Goal: Use online tool/utility: Utilize a website feature to perform a specific function

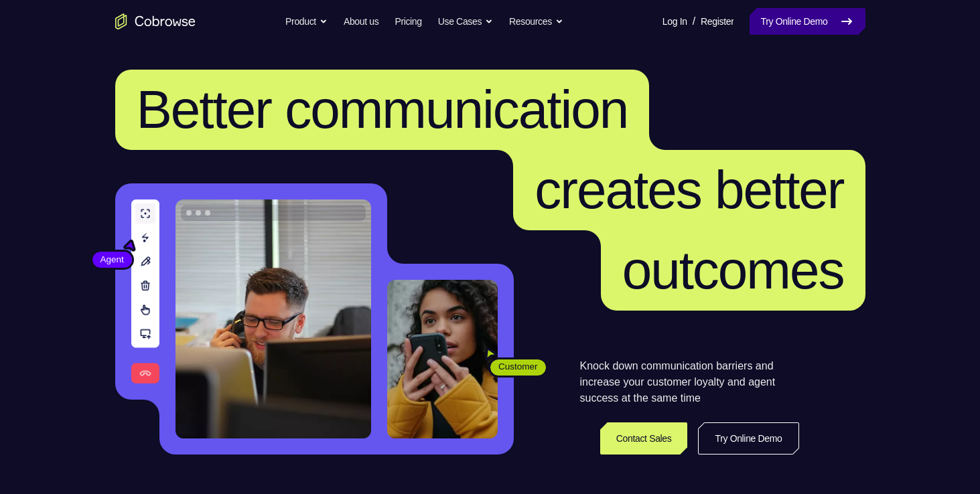
click at [779, 17] on link "Try Online Demo" at bounding box center [807, 21] width 115 height 27
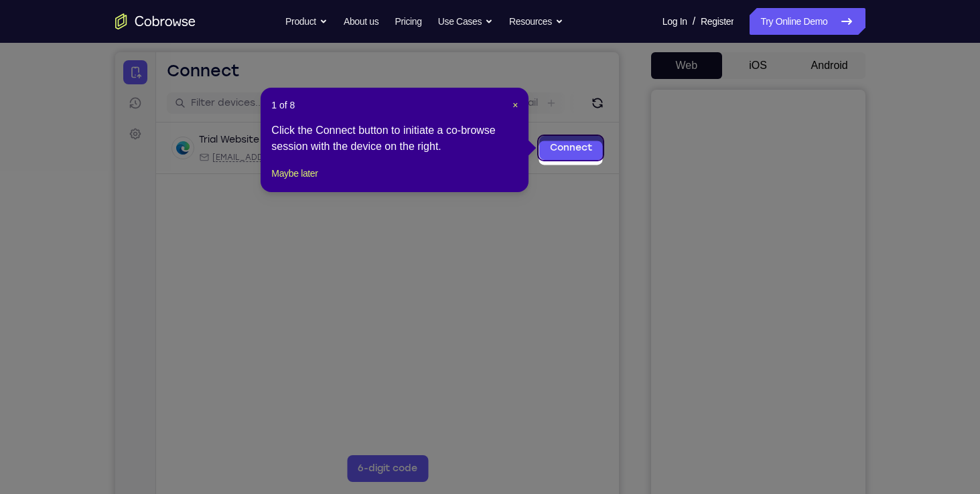
scroll to position [113, 0]
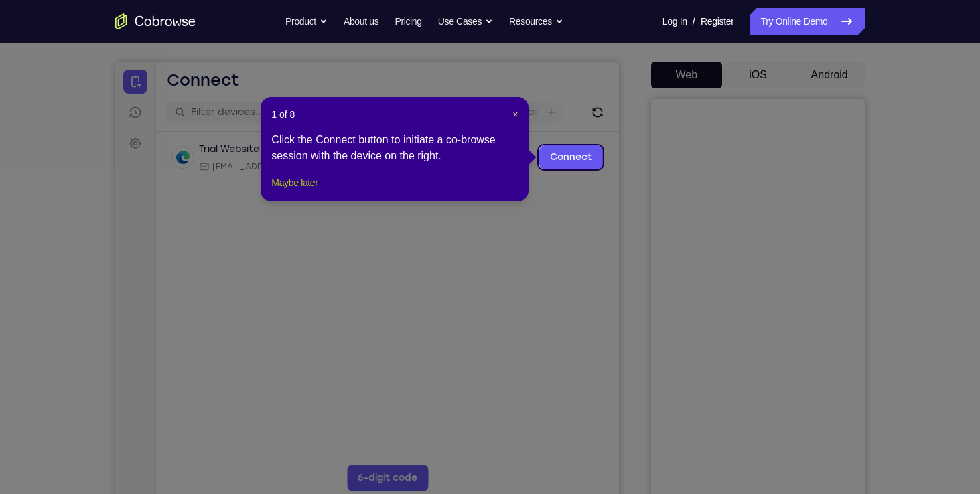
click at [306, 191] on button "Maybe later" at bounding box center [294, 183] width 46 height 16
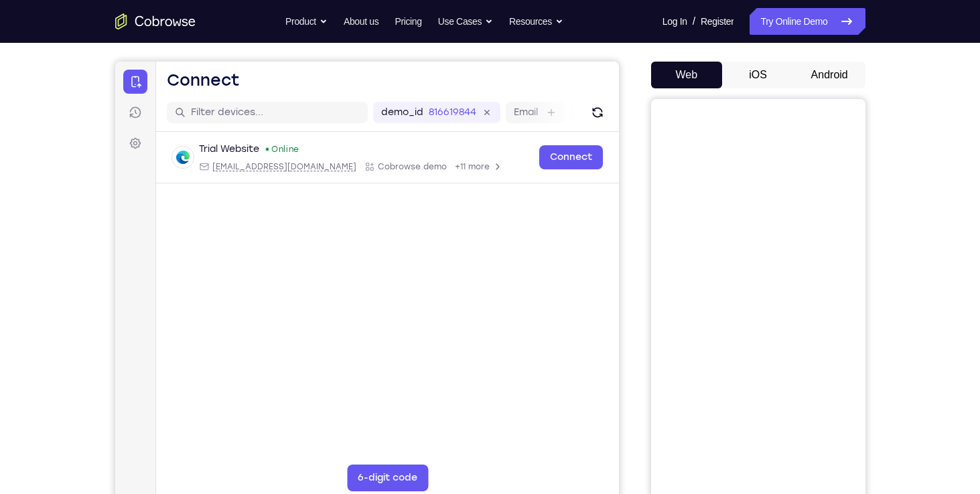
click at [831, 72] on button "Android" at bounding box center [830, 75] width 72 height 27
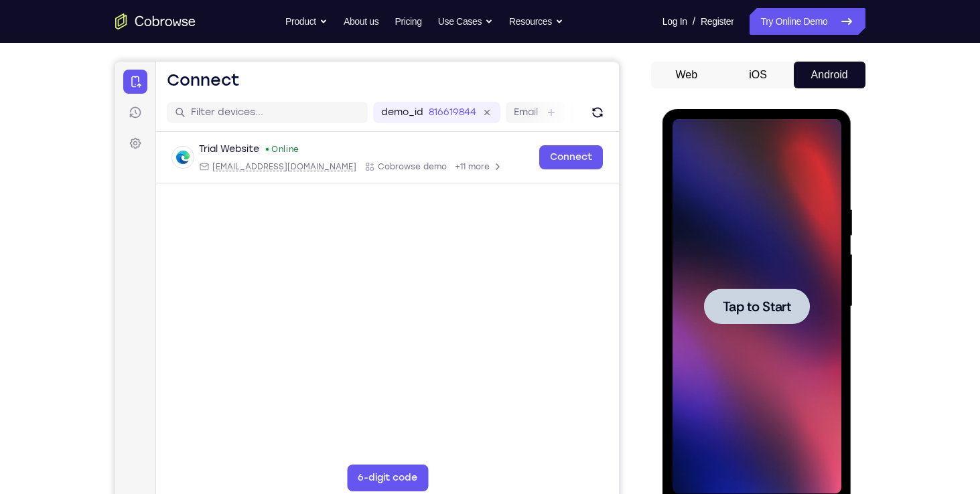
scroll to position [0, 0]
click at [764, 296] on div at bounding box center [757, 307] width 106 height 36
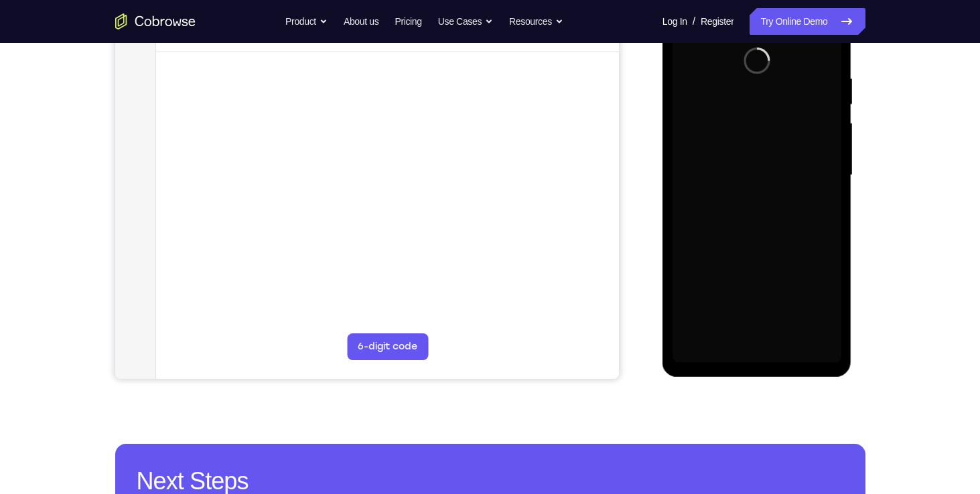
scroll to position [244, 0]
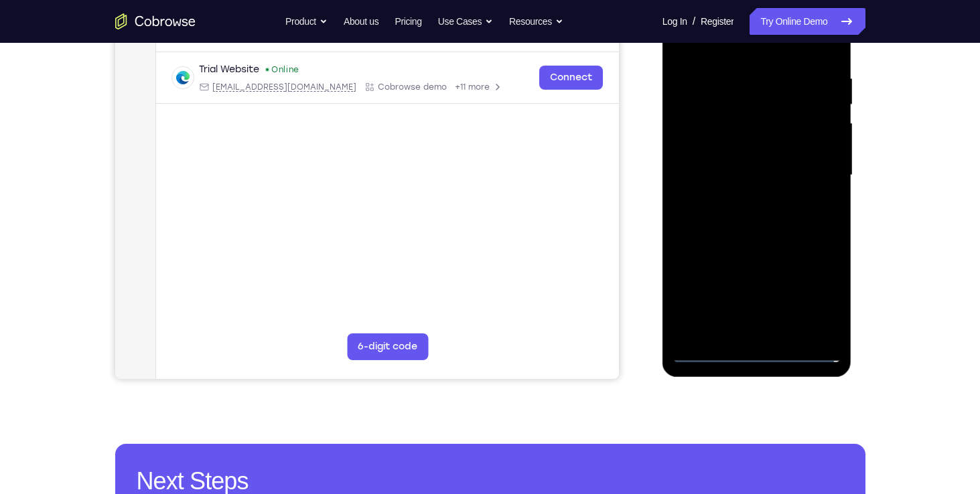
click at [758, 350] on div at bounding box center [757, 175] width 169 height 375
click at [756, 353] on div at bounding box center [757, 175] width 169 height 375
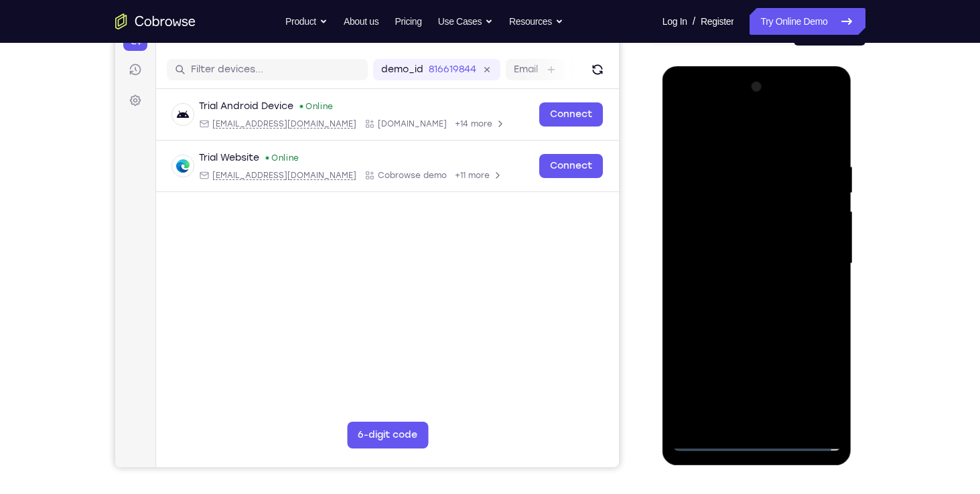
scroll to position [155, 0]
click at [753, 414] on div at bounding box center [757, 263] width 169 height 375
click at [801, 393] on div at bounding box center [757, 263] width 169 height 375
click at [763, 344] on div at bounding box center [757, 263] width 169 height 375
click at [752, 419] on div at bounding box center [757, 263] width 169 height 375
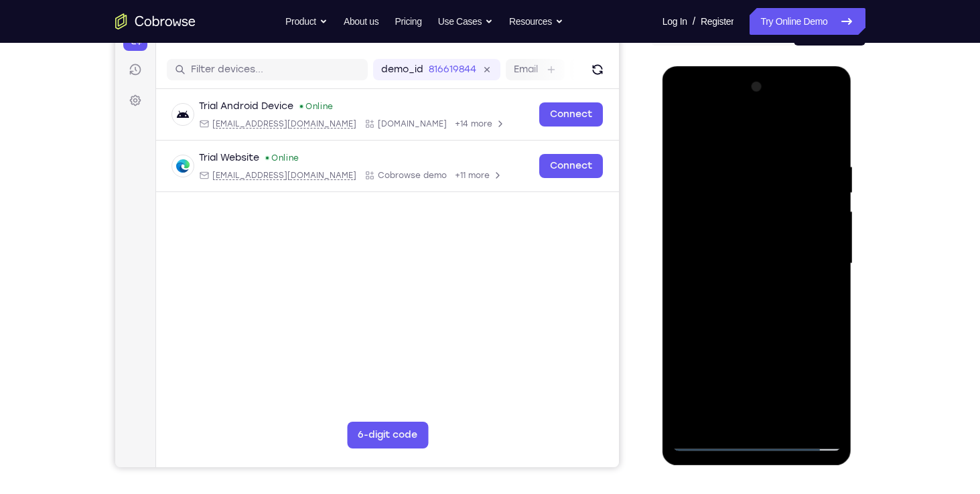
click at [740, 395] on div at bounding box center [757, 263] width 169 height 375
click at [797, 343] on div at bounding box center [757, 263] width 169 height 375
click at [805, 391] on div at bounding box center [757, 263] width 169 height 375
click at [692, 370] on div at bounding box center [757, 263] width 169 height 375
click at [831, 421] on div at bounding box center [757, 263] width 169 height 375
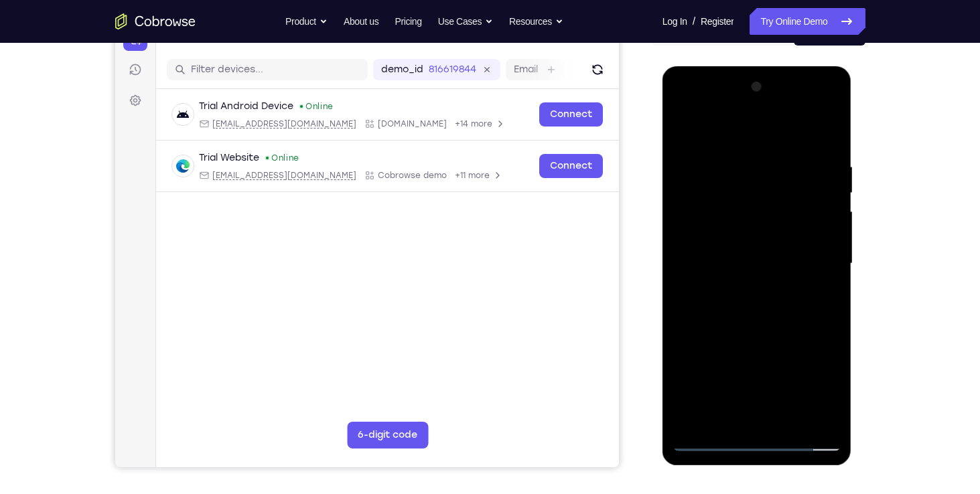
click at [715, 243] on div at bounding box center [757, 263] width 169 height 375
click at [821, 151] on div at bounding box center [757, 263] width 169 height 375
click at [686, 107] on div at bounding box center [757, 263] width 169 height 375
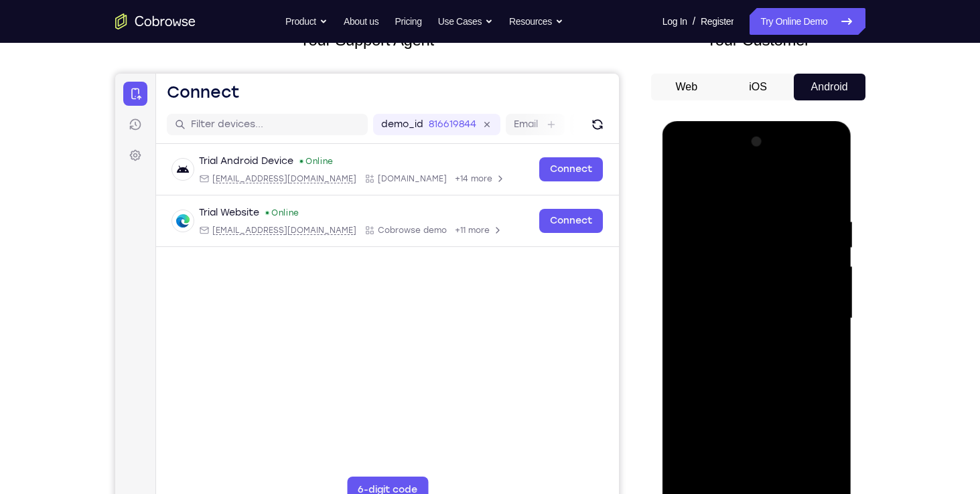
scroll to position [99, 0]
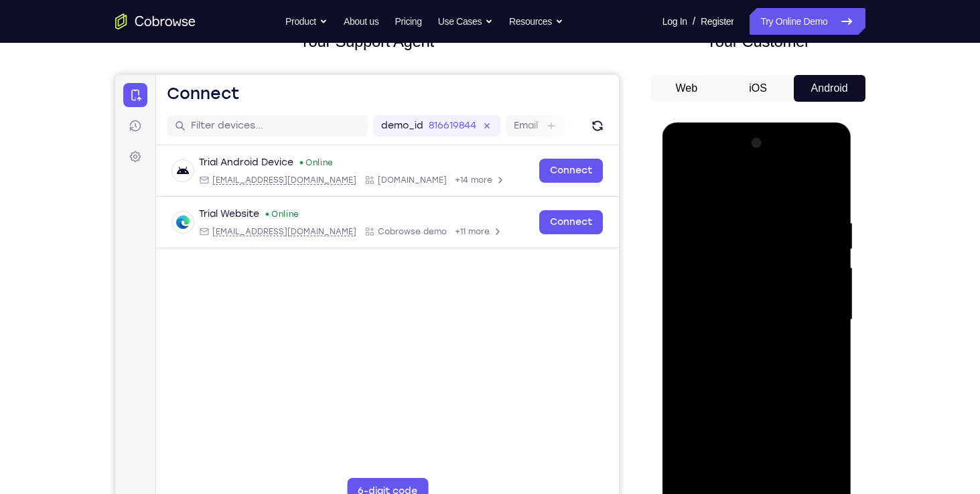
click at [826, 164] on div at bounding box center [757, 320] width 169 height 375
click at [711, 259] on div at bounding box center [757, 320] width 169 height 375
click at [716, 189] on div at bounding box center [757, 320] width 169 height 375
click at [684, 163] on div at bounding box center [757, 320] width 169 height 375
click at [730, 299] on div at bounding box center [757, 320] width 169 height 375
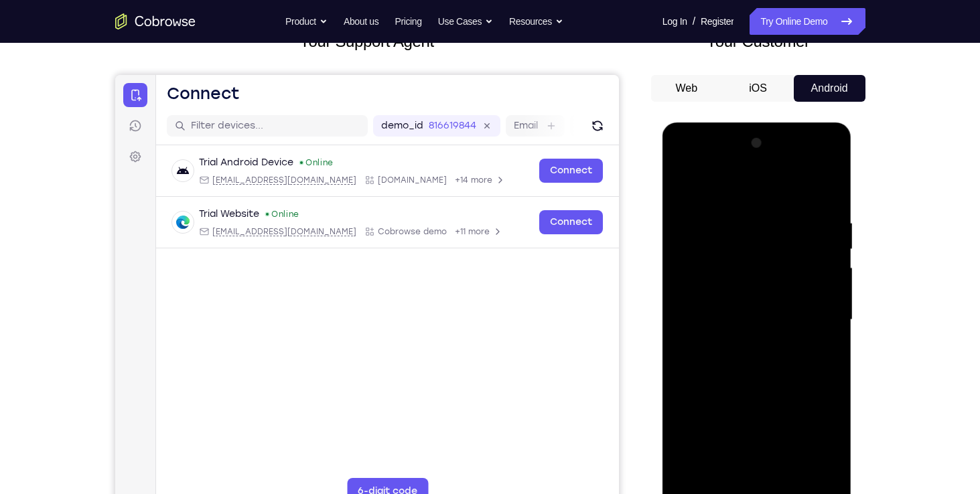
click at [708, 186] on div at bounding box center [757, 320] width 169 height 375
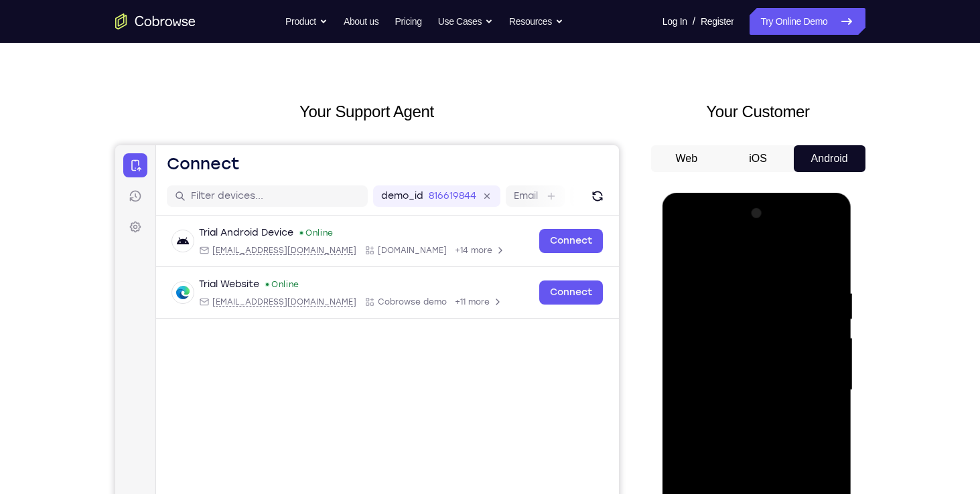
scroll to position [19, 0]
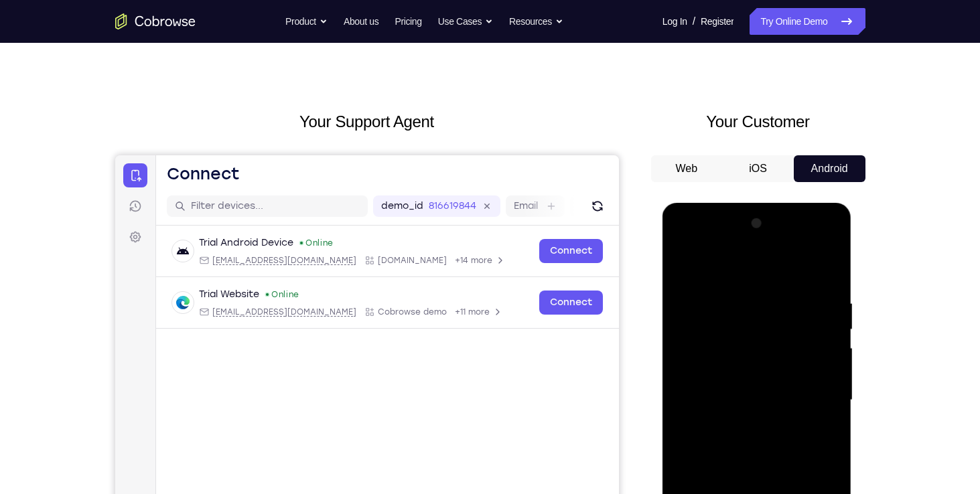
click at [830, 243] on div at bounding box center [757, 400] width 169 height 375
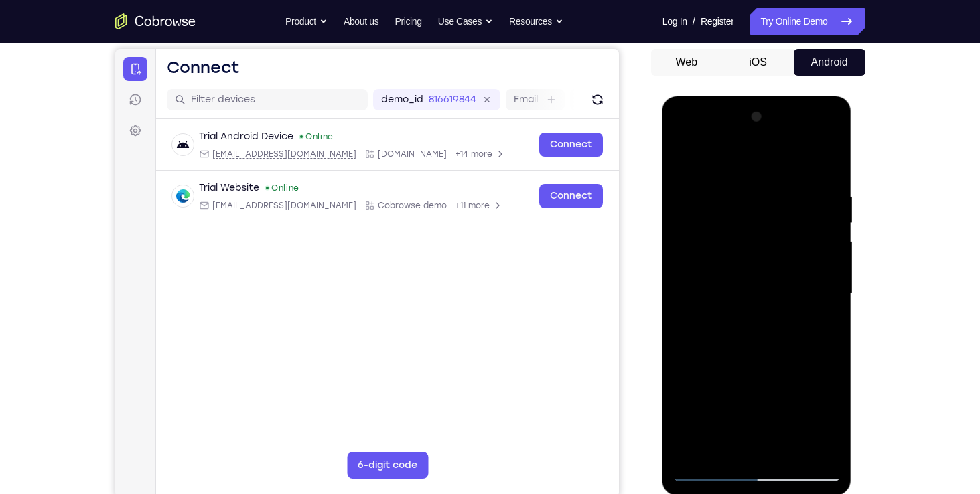
scroll to position [129, 0]
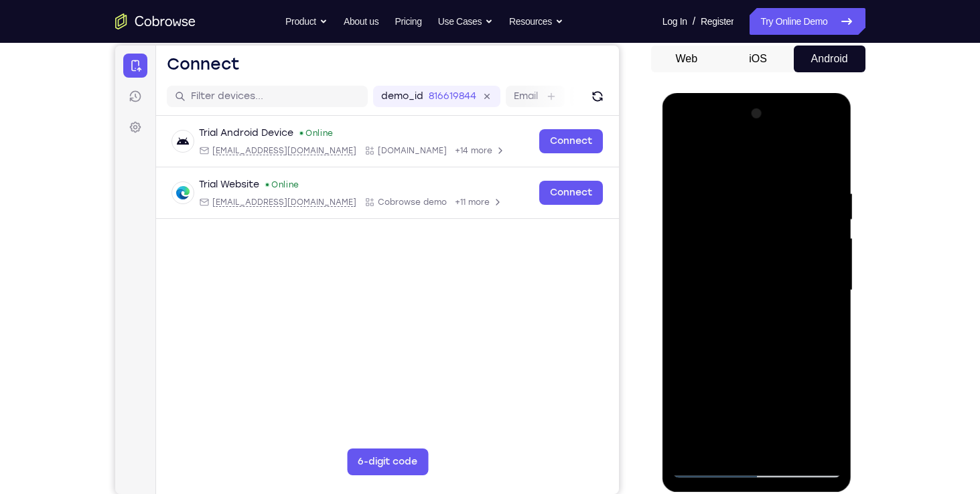
click at [689, 397] on div at bounding box center [757, 290] width 169 height 375
click at [730, 376] on div at bounding box center [757, 290] width 169 height 375
click at [688, 398] on div at bounding box center [757, 290] width 169 height 375
click at [831, 425] on div at bounding box center [757, 290] width 169 height 375
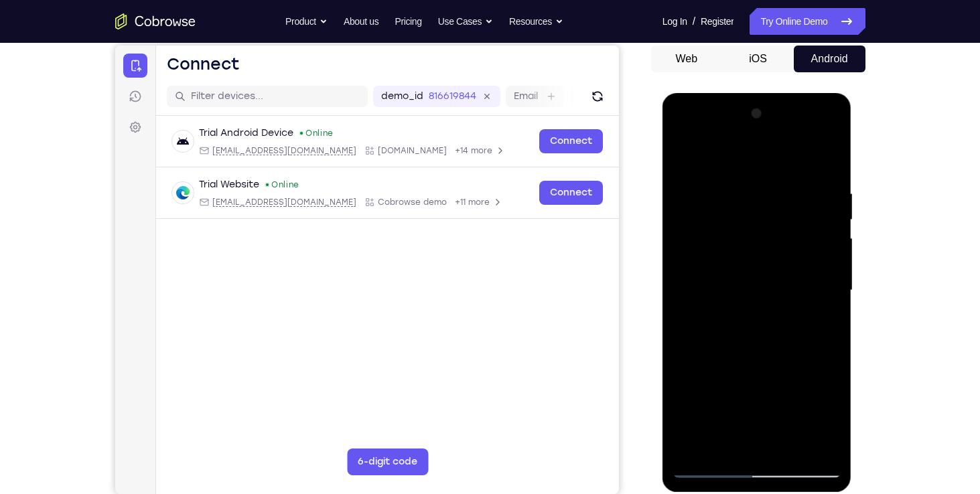
click at [831, 425] on div at bounding box center [757, 290] width 169 height 375
click at [683, 135] on div at bounding box center [757, 290] width 169 height 375
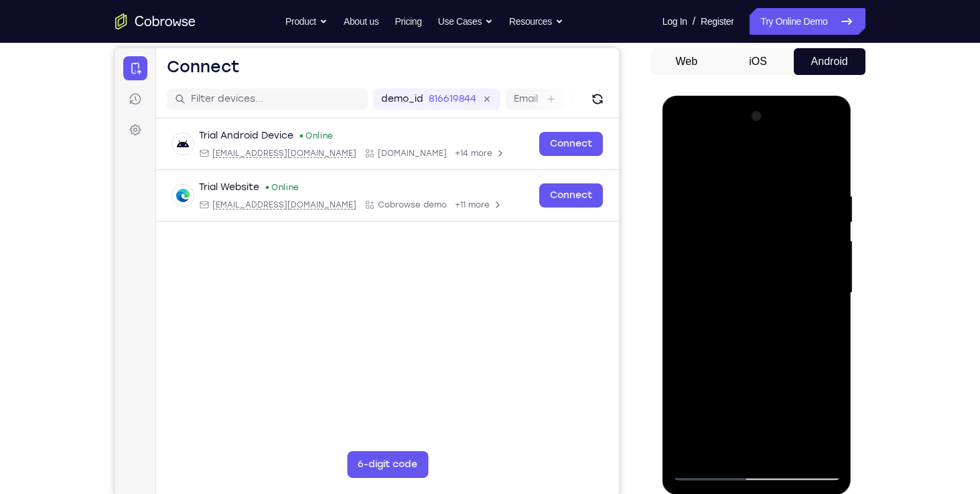
scroll to position [122, 0]
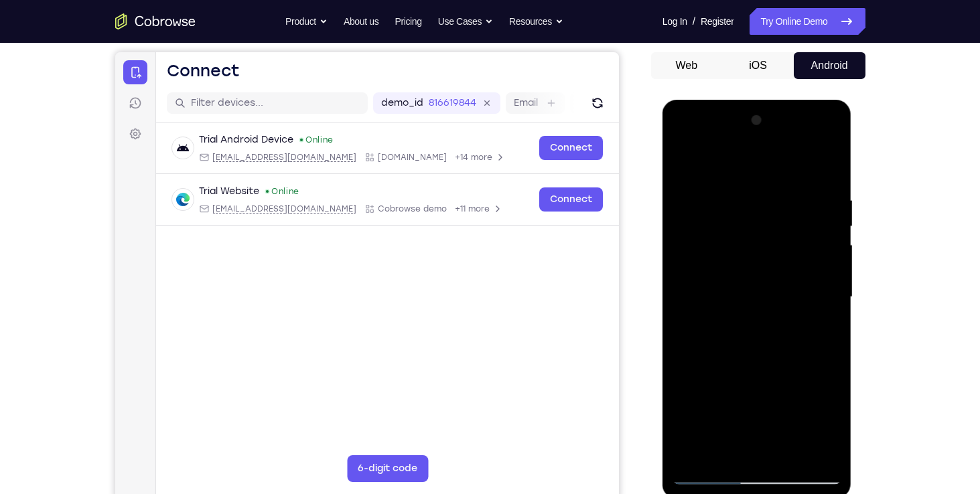
click at [833, 138] on div at bounding box center [757, 297] width 169 height 375
click at [690, 399] on div at bounding box center [757, 297] width 169 height 375
click at [831, 425] on div at bounding box center [757, 297] width 169 height 375
click at [753, 474] on div at bounding box center [757, 297] width 169 height 375
click at [821, 421] on div at bounding box center [757, 297] width 169 height 375
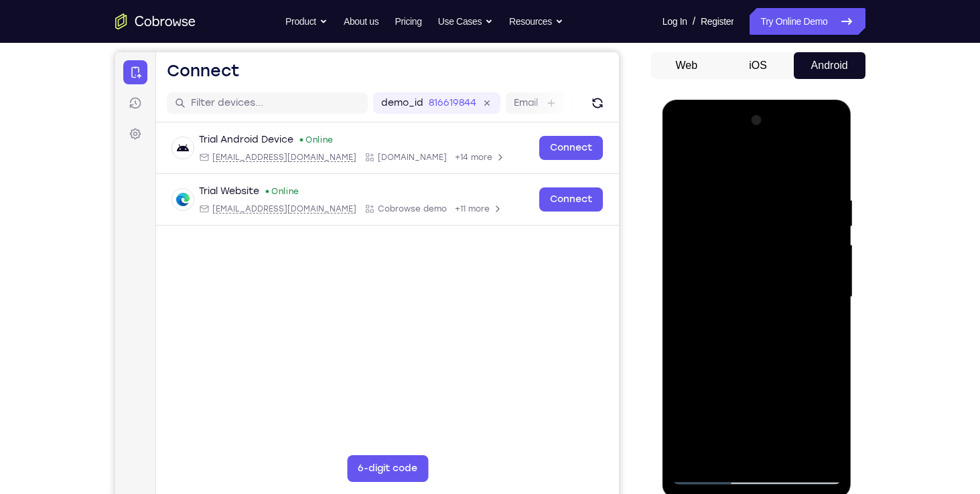
click at [716, 167] on div at bounding box center [757, 297] width 169 height 375
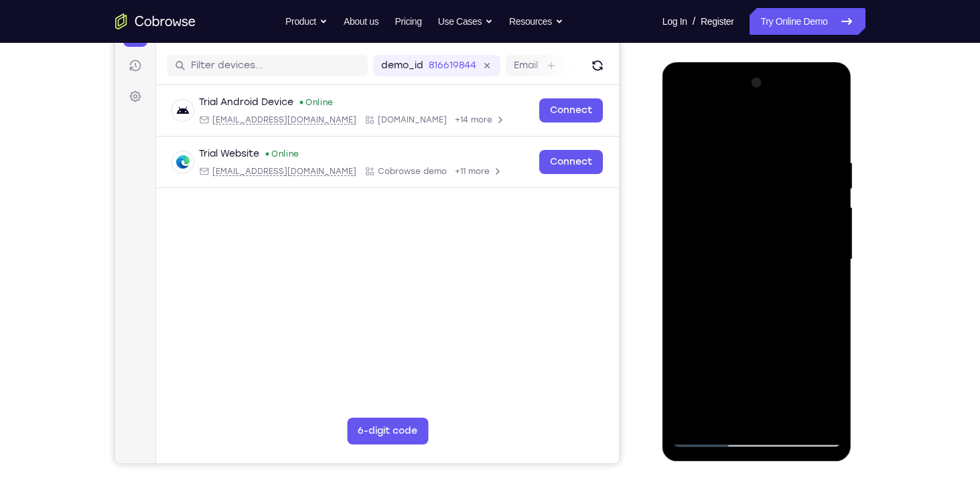
click at [829, 103] on div at bounding box center [757, 259] width 169 height 375
click at [765, 274] on div at bounding box center [757, 259] width 169 height 375
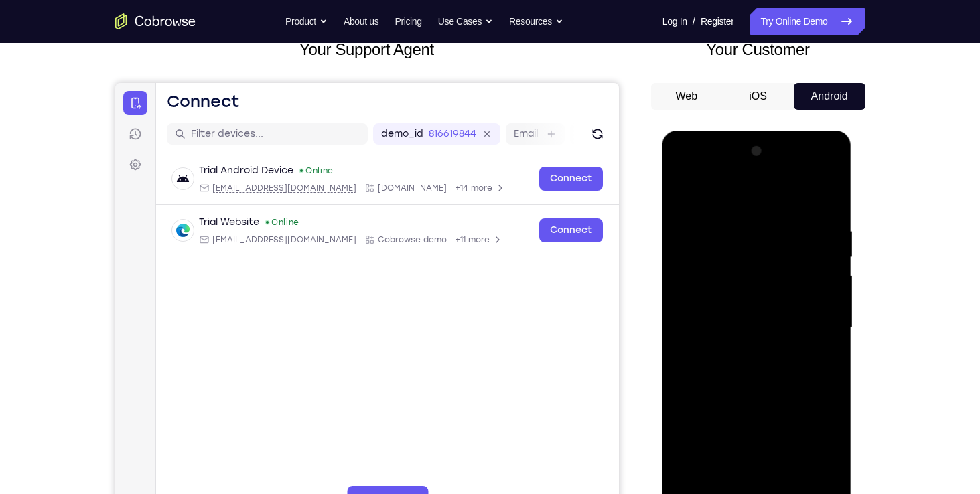
scroll to position [88, 0]
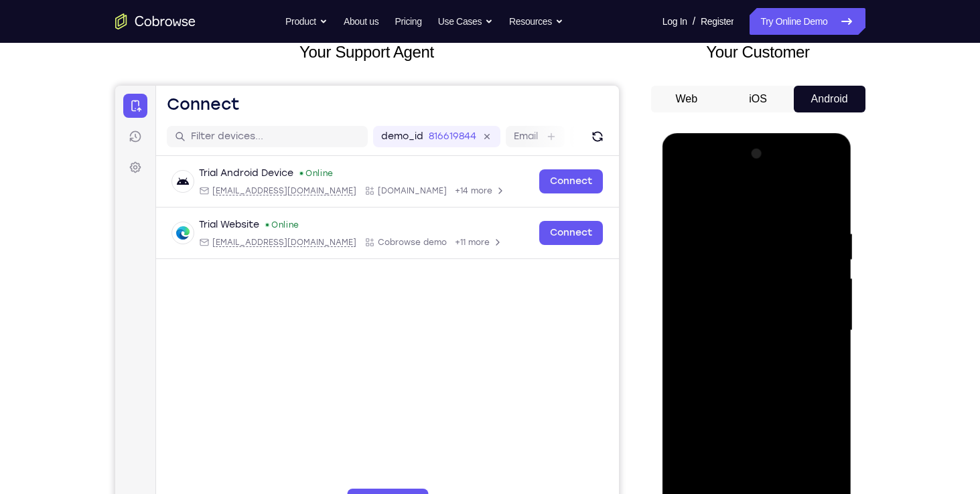
click at [681, 178] on div at bounding box center [757, 330] width 169 height 375
click at [826, 171] on div at bounding box center [757, 330] width 169 height 375
click at [770, 350] on div at bounding box center [757, 330] width 169 height 375
click at [752, 249] on div at bounding box center [757, 330] width 169 height 375
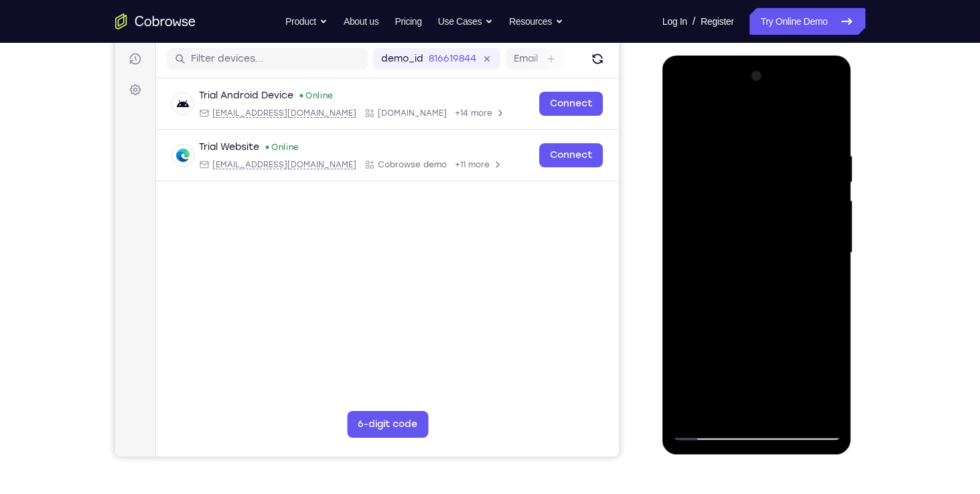
scroll to position [167, 0]
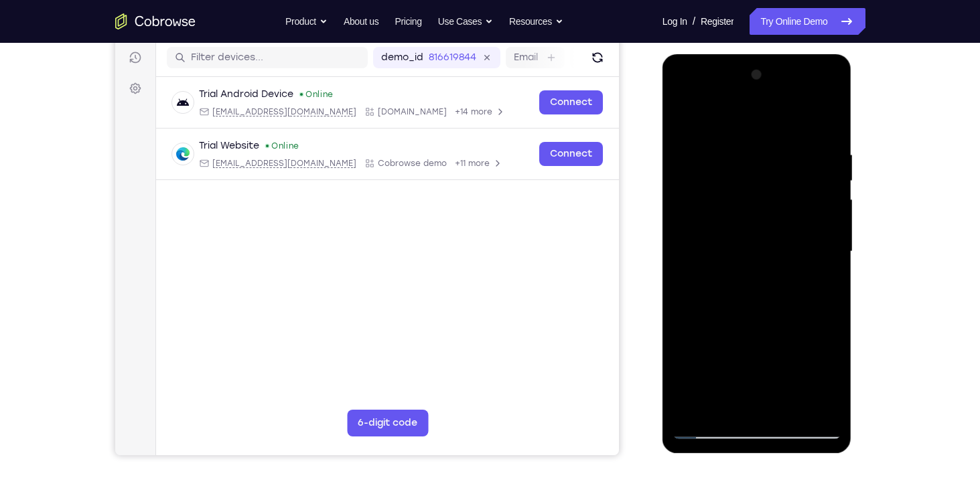
click at [707, 425] on div at bounding box center [757, 251] width 169 height 375
click at [709, 430] on div at bounding box center [757, 251] width 169 height 375
click at [707, 429] on div at bounding box center [757, 251] width 169 height 375
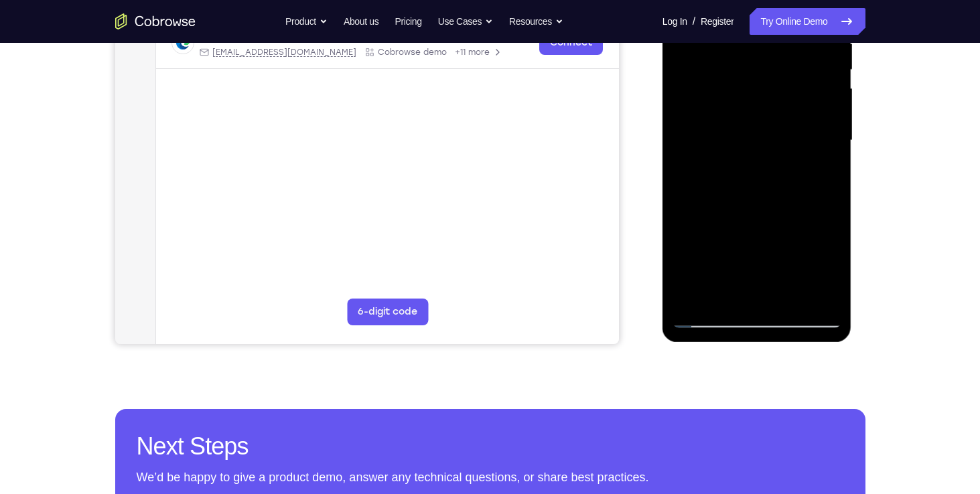
scroll to position [281, 0]
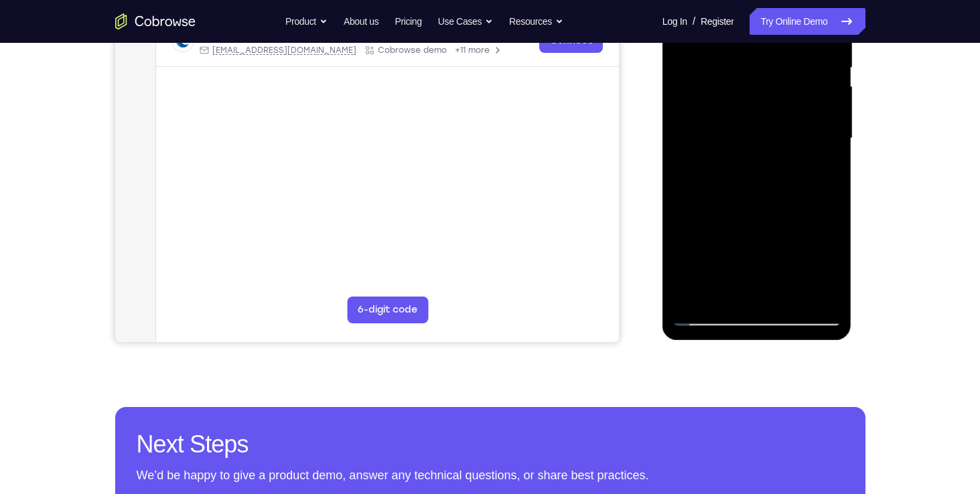
click at [721, 203] on div at bounding box center [757, 138] width 169 height 375
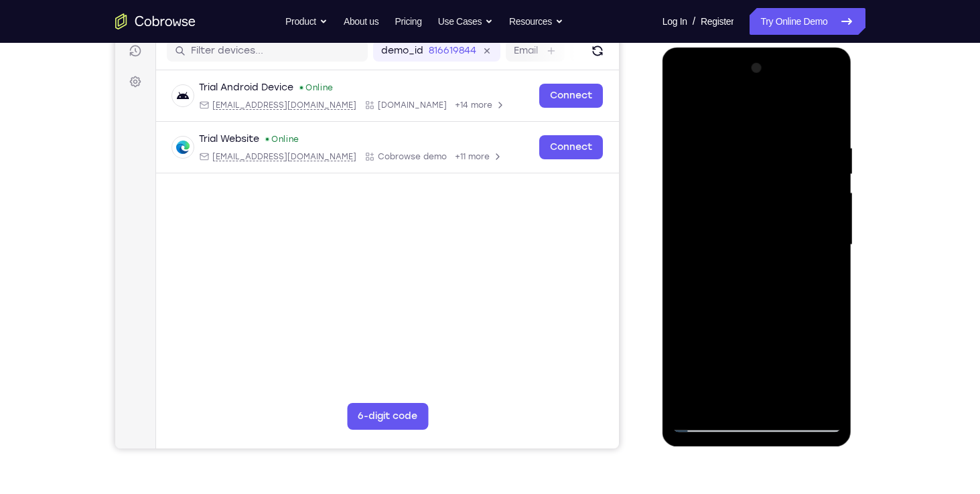
scroll to position [173, 0]
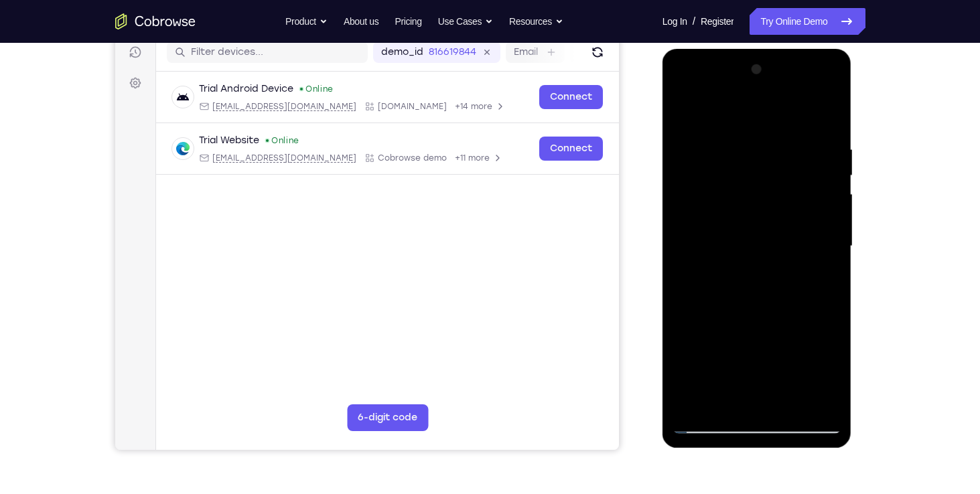
click at [685, 92] on div at bounding box center [757, 246] width 169 height 375
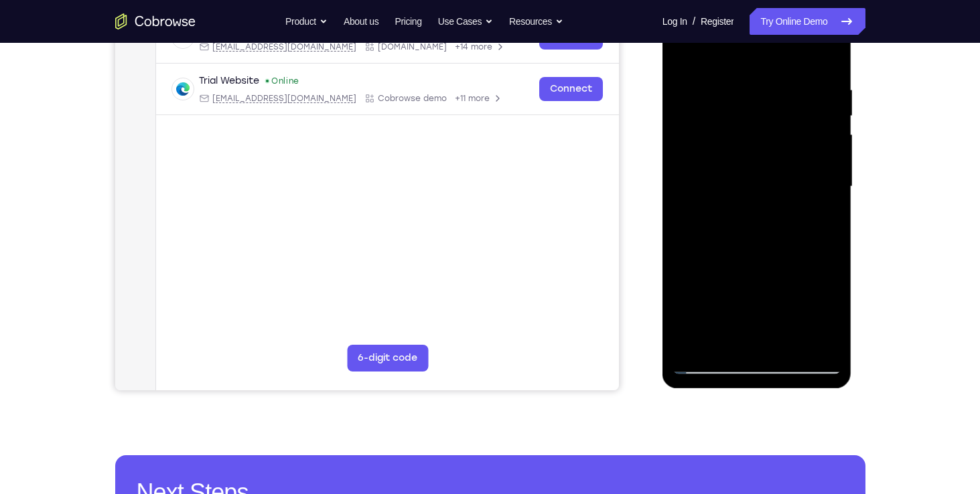
scroll to position [233, 0]
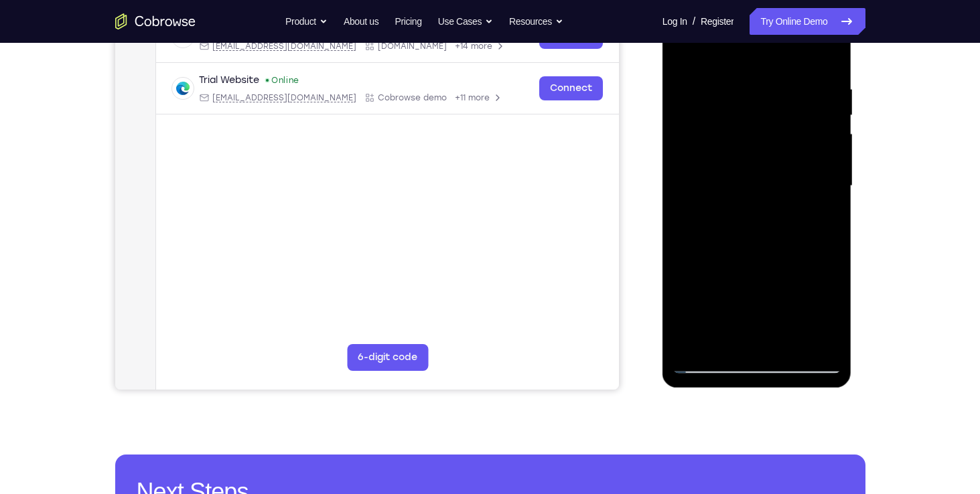
click at [731, 283] on div at bounding box center [757, 186] width 169 height 375
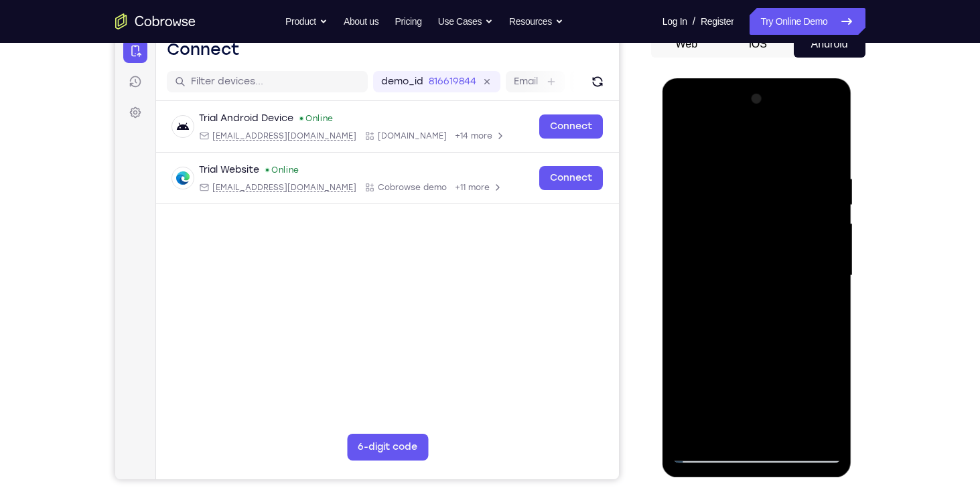
scroll to position [142, 0]
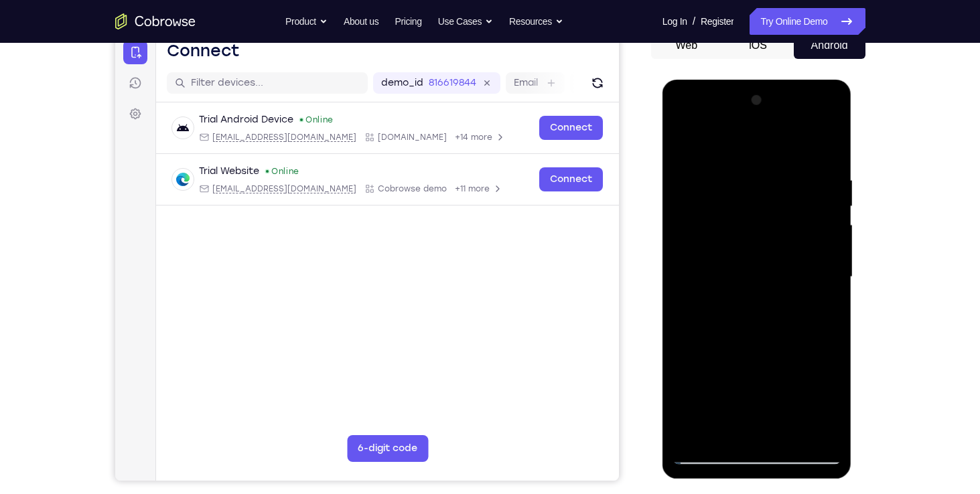
click at [683, 125] on div at bounding box center [757, 277] width 169 height 375
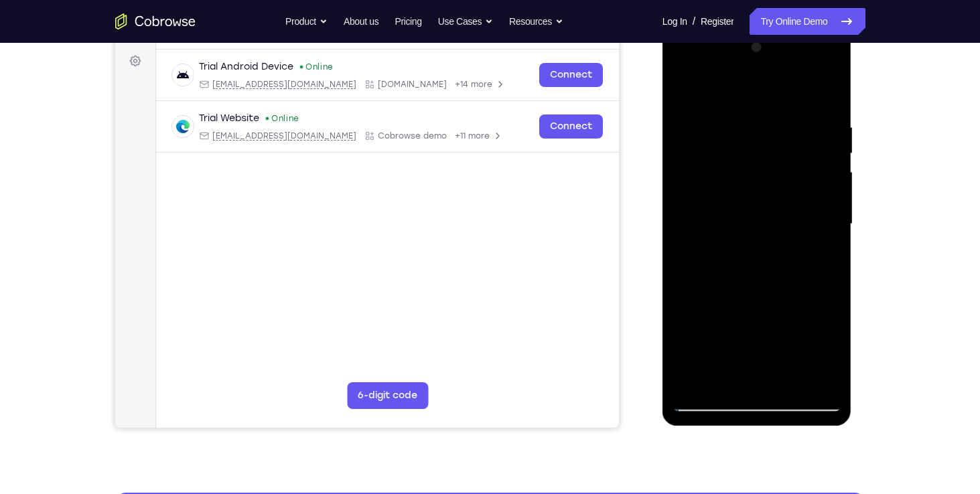
scroll to position [196, 0]
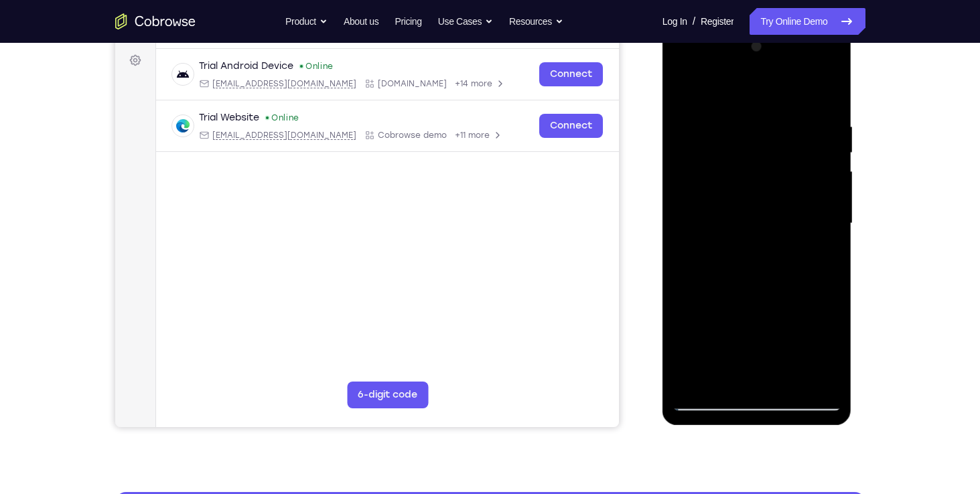
click at [685, 71] on div at bounding box center [757, 223] width 169 height 375
click at [734, 151] on div at bounding box center [757, 223] width 169 height 375
click at [809, 282] on div at bounding box center [757, 223] width 169 height 375
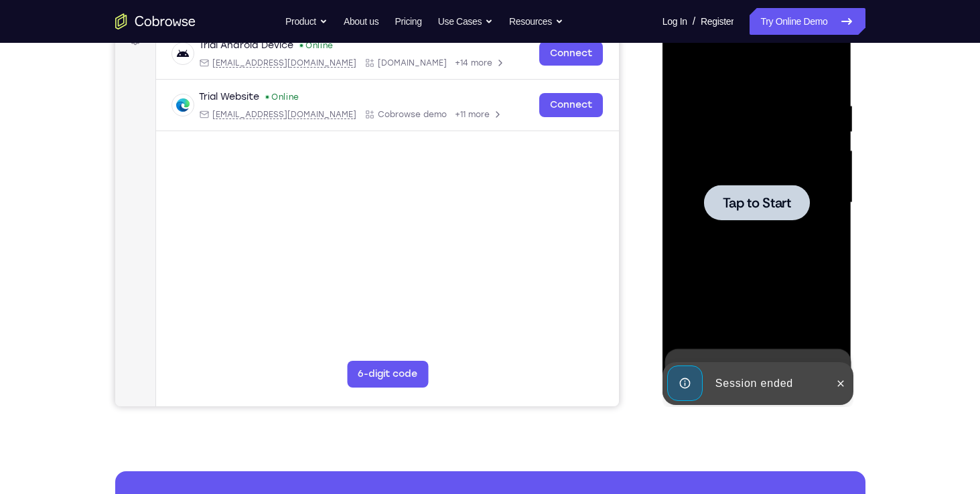
scroll to position [217, 0]
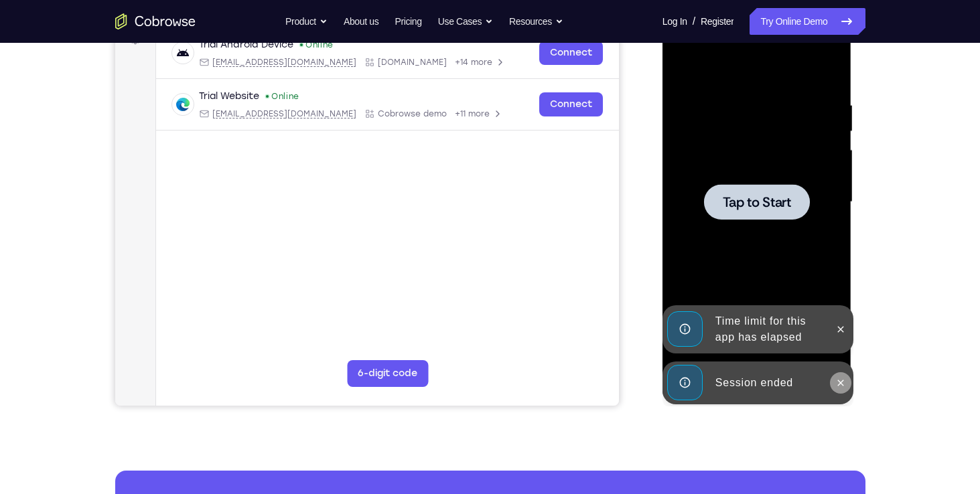
click at [842, 382] on icon at bounding box center [840, 383] width 11 height 11
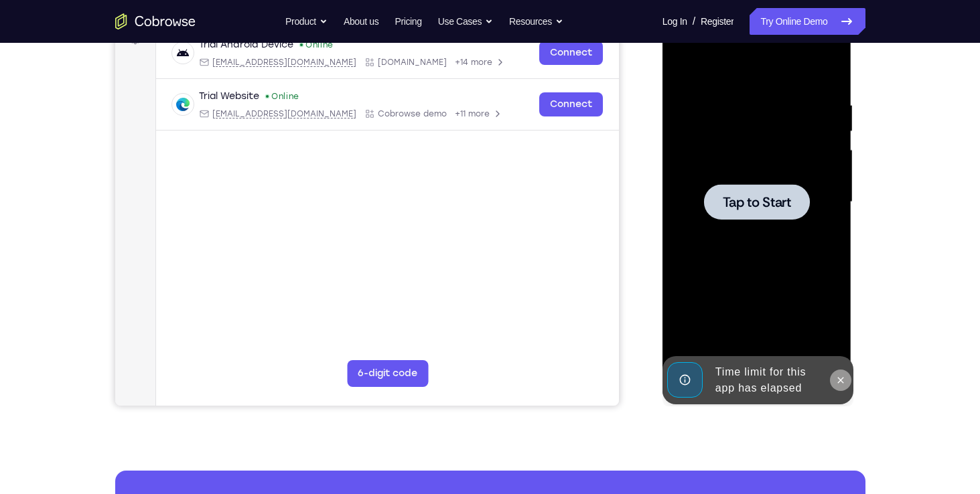
click at [841, 331] on div "Tap to Start" at bounding box center [758, 204] width 190 height 399
click at [840, 379] on icon at bounding box center [841, 380] width 6 height 6
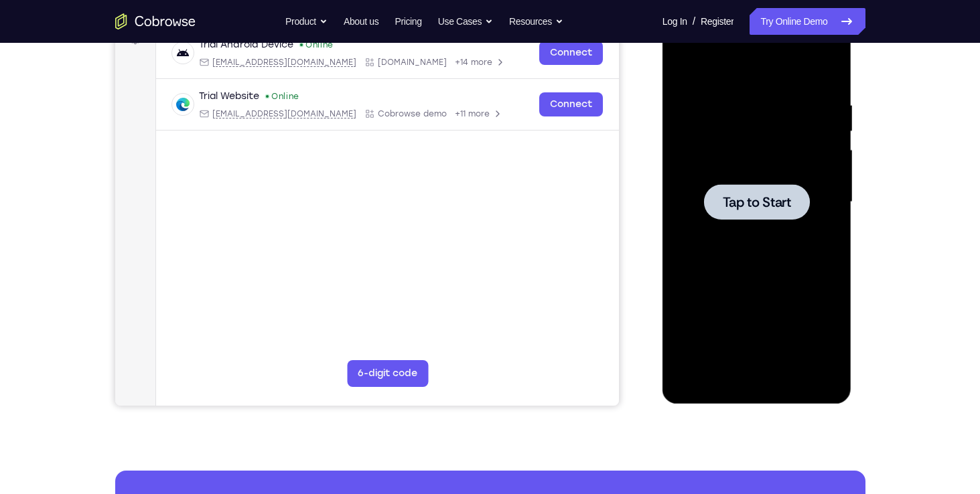
click at [728, 199] on span "Tap to Start" at bounding box center [757, 202] width 68 height 13
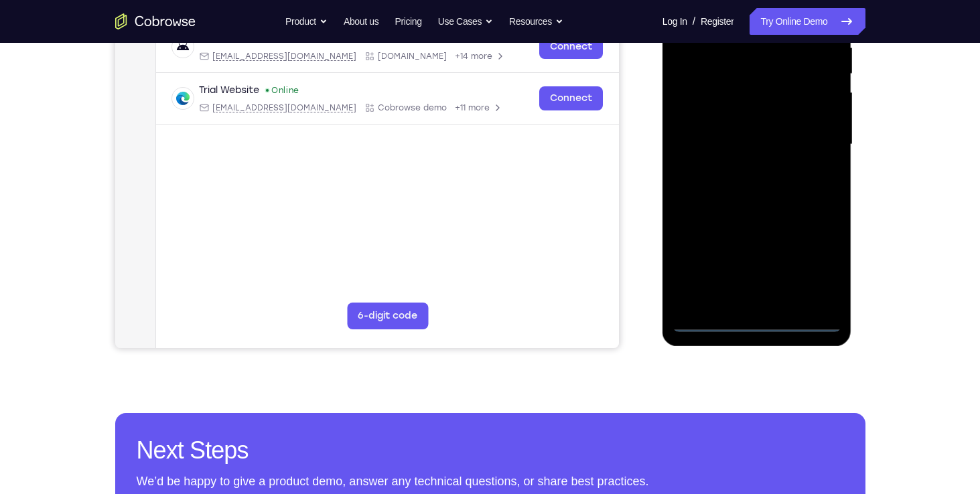
scroll to position [303, 0]
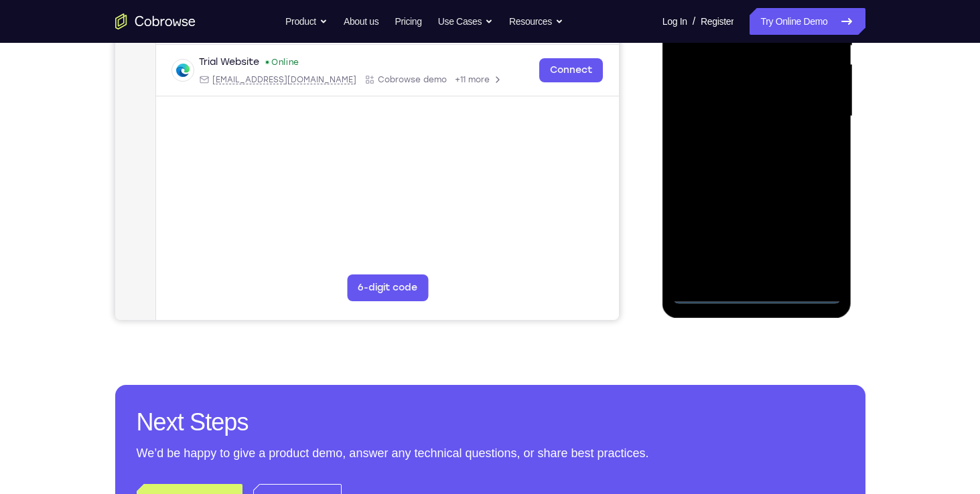
click at [758, 297] on div at bounding box center [757, 116] width 169 height 375
click at [819, 236] on div at bounding box center [757, 116] width 169 height 375
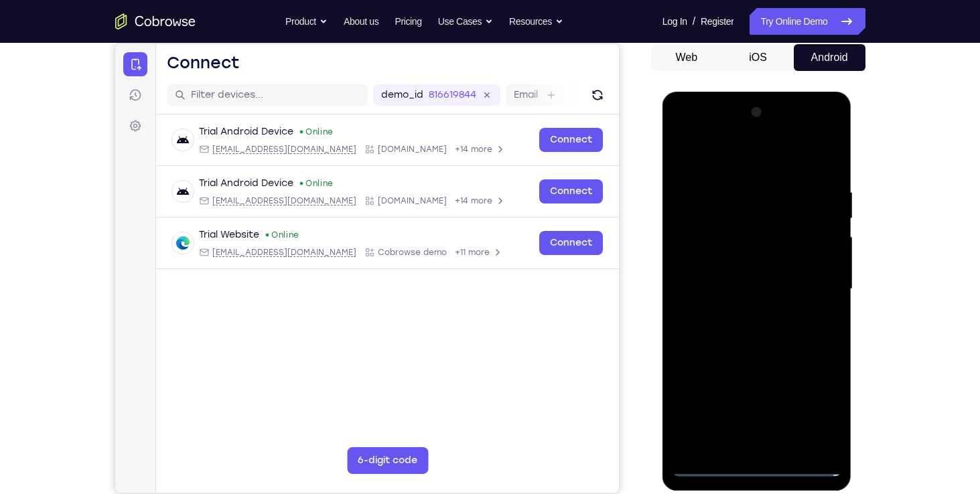
scroll to position [129, 0]
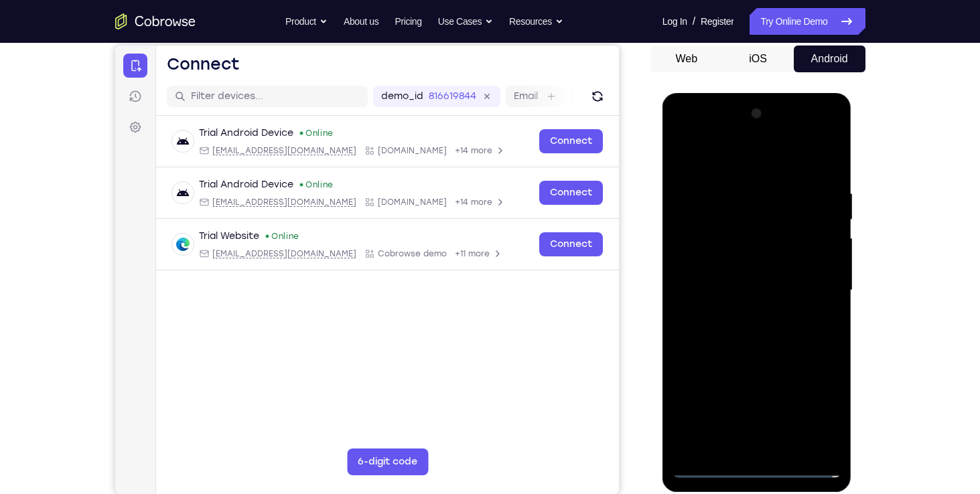
click at [701, 162] on div at bounding box center [757, 290] width 169 height 375
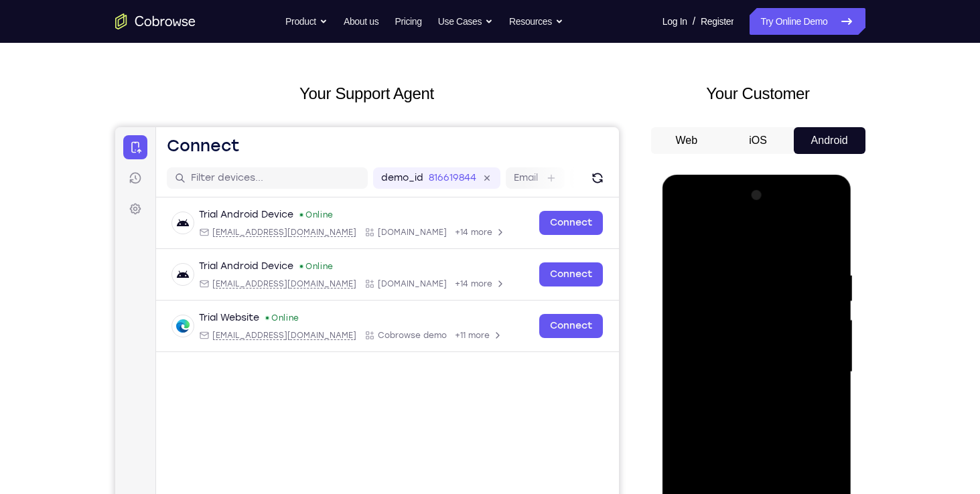
scroll to position [46, 0]
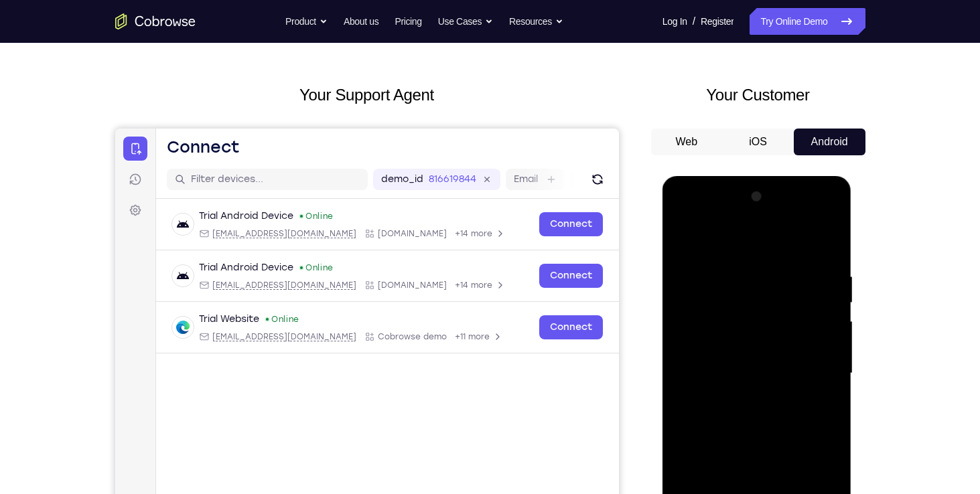
click at [740, 299] on div at bounding box center [757, 373] width 169 height 375
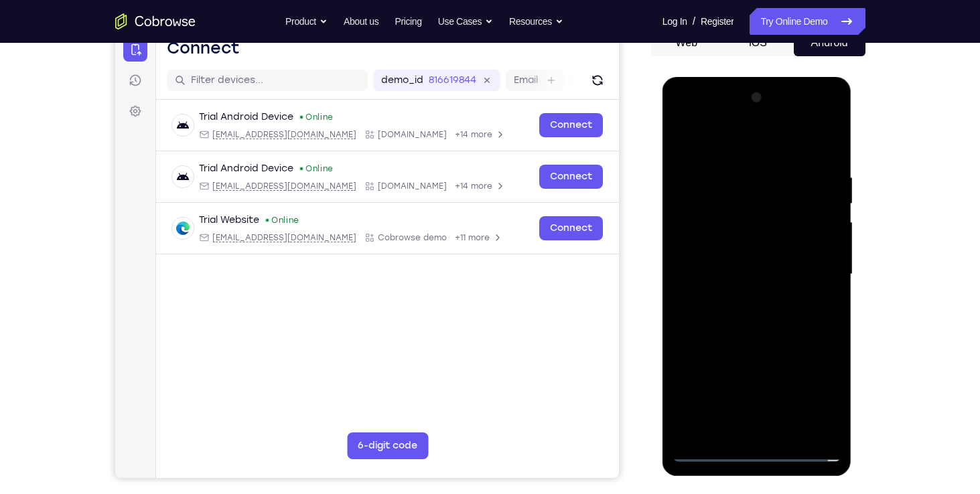
scroll to position [147, 0]
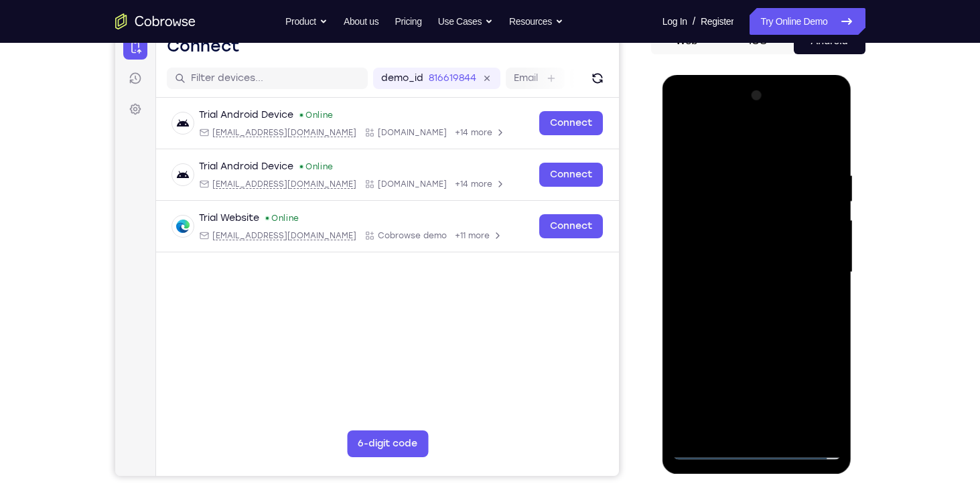
click at [831, 310] on div at bounding box center [757, 272] width 169 height 375
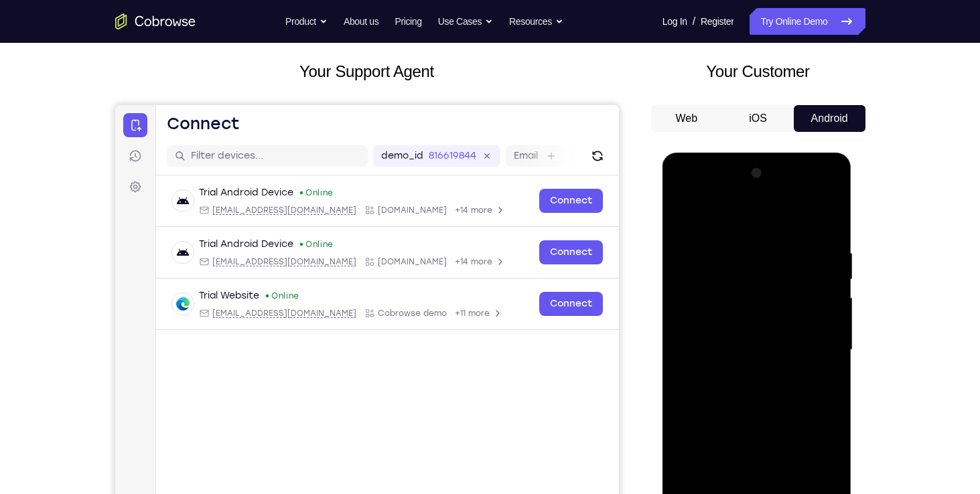
scroll to position [70, 0]
click at [738, 272] on div at bounding box center [757, 349] width 169 height 375
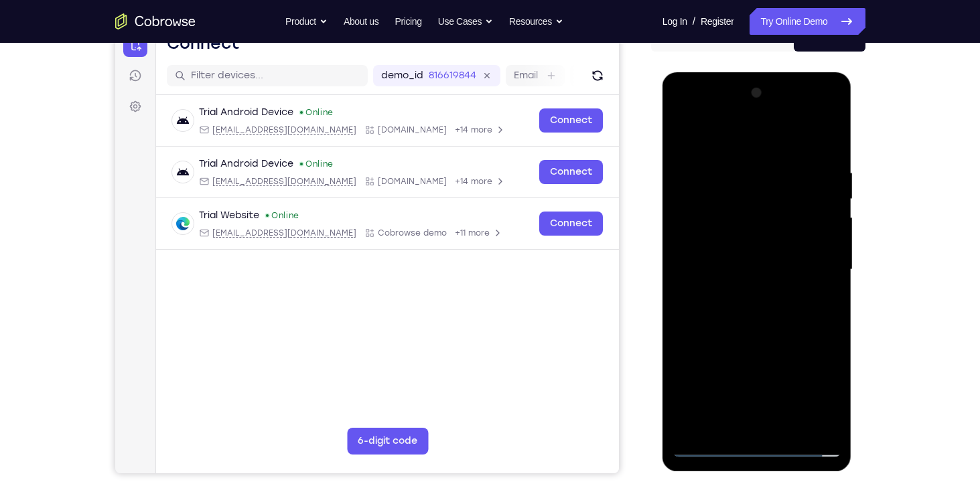
scroll to position [150, 0]
drag, startPoint x: 746, startPoint y: 425, endPoint x: 815, endPoint y: 419, distance: 69.9
click at [815, 419] on div at bounding box center [757, 269] width 169 height 375
drag, startPoint x: 742, startPoint y: 418, endPoint x: 810, endPoint y: 421, distance: 68.4
click at [810, 421] on div at bounding box center [757, 269] width 169 height 375
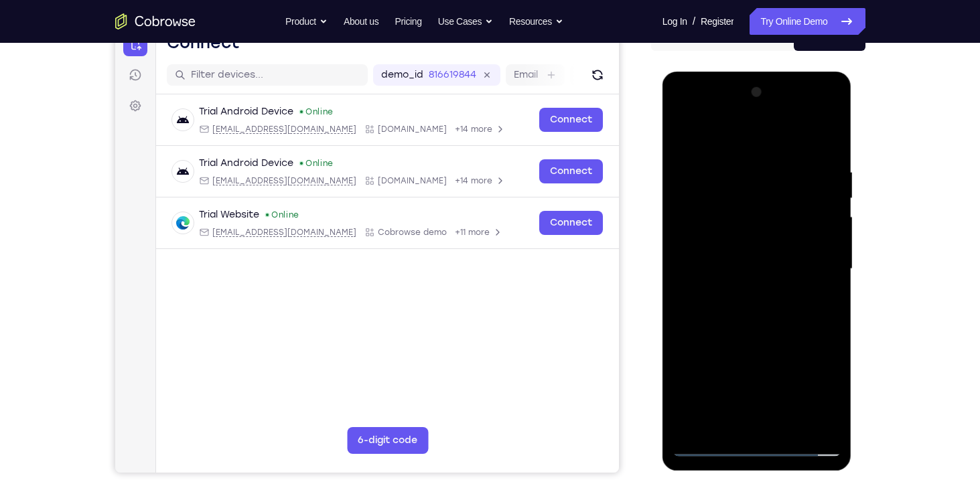
click at [727, 328] on div at bounding box center [757, 269] width 169 height 375
click at [721, 178] on div at bounding box center [757, 269] width 169 height 375
click at [738, 423] on div at bounding box center [757, 269] width 169 height 375
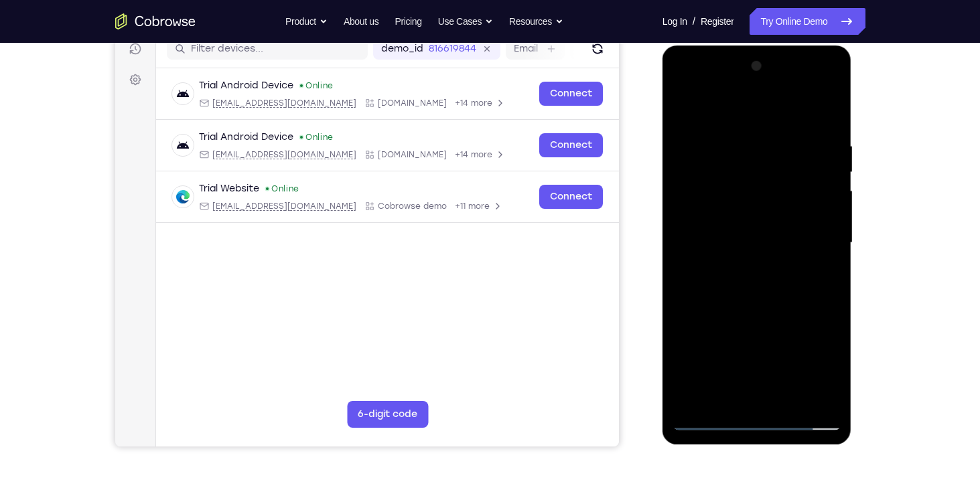
scroll to position [176, 0]
click at [831, 90] on div at bounding box center [757, 243] width 169 height 375
click at [689, 348] on div at bounding box center [757, 243] width 169 height 375
click at [734, 325] on div at bounding box center [757, 243] width 169 height 375
click at [719, 252] on div at bounding box center [757, 243] width 169 height 375
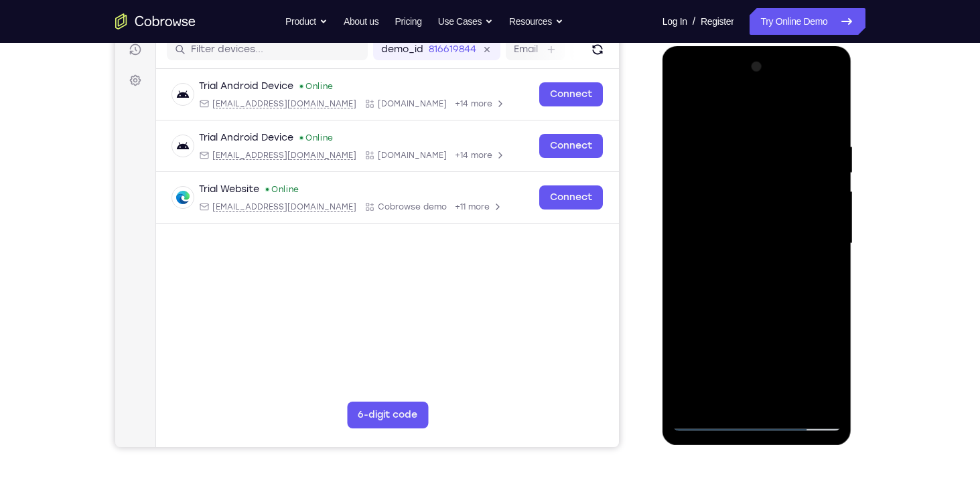
click at [821, 397] on div at bounding box center [757, 243] width 169 height 375
click at [684, 88] on div at bounding box center [757, 243] width 169 height 375
click at [723, 397] on div at bounding box center [757, 243] width 169 height 375
click at [836, 374] on div at bounding box center [757, 243] width 169 height 375
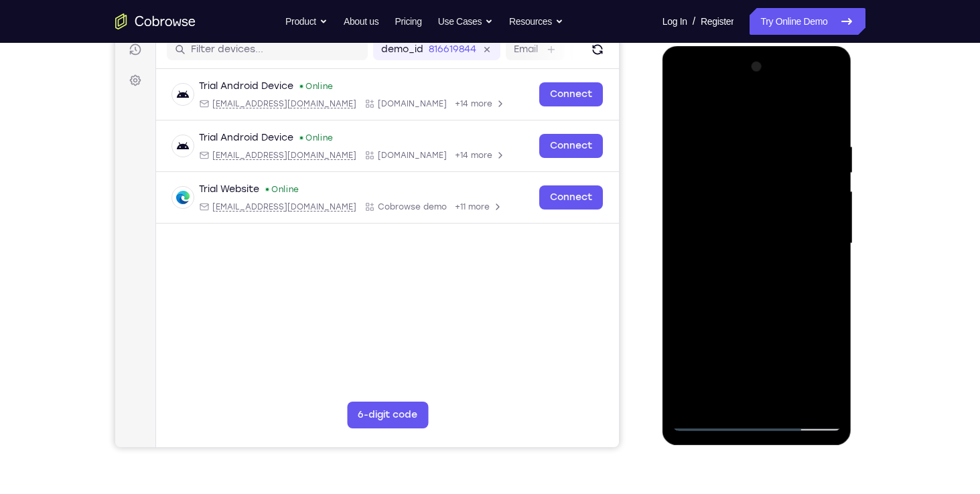
click at [836, 374] on div at bounding box center [757, 243] width 169 height 375
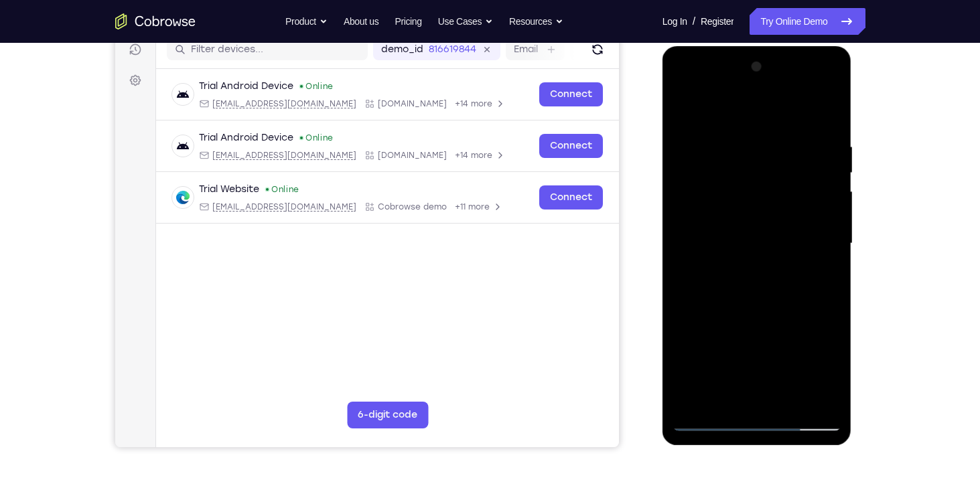
click at [836, 374] on div at bounding box center [757, 243] width 169 height 375
click at [800, 351] on div at bounding box center [757, 243] width 169 height 375
click at [760, 344] on div at bounding box center [757, 243] width 169 height 375
click at [740, 377] on div at bounding box center [757, 243] width 169 height 375
click at [748, 397] on div at bounding box center [757, 243] width 169 height 375
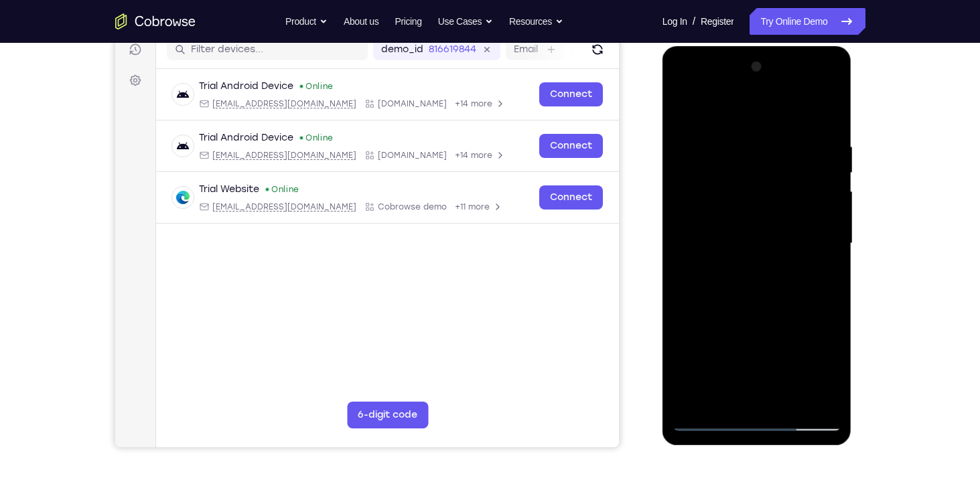
click at [697, 350] on div at bounding box center [757, 243] width 169 height 375
click at [709, 353] on div at bounding box center [757, 243] width 169 height 375
click at [799, 137] on div at bounding box center [757, 243] width 169 height 375
click at [778, 383] on div at bounding box center [757, 243] width 169 height 375
click at [756, 334] on div at bounding box center [757, 243] width 169 height 375
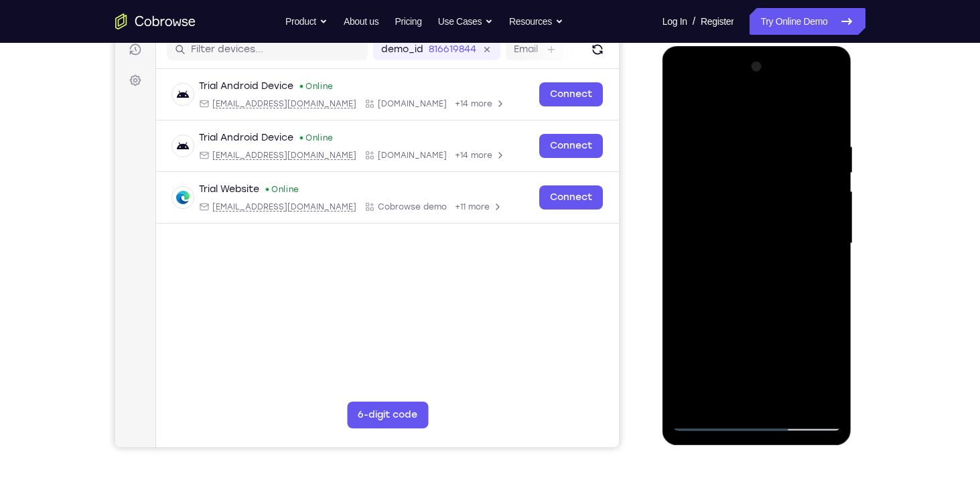
click at [725, 193] on div at bounding box center [757, 243] width 169 height 375
click at [805, 129] on div at bounding box center [757, 243] width 169 height 375
click at [707, 421] on div at bounding box center [757, 243] width 169 height 375
click at [829, 107] on div at bounding box center [757, 243] width 169 height 375
click at [706, 421] on div at bounding box center [757, 243] width 169 height 375
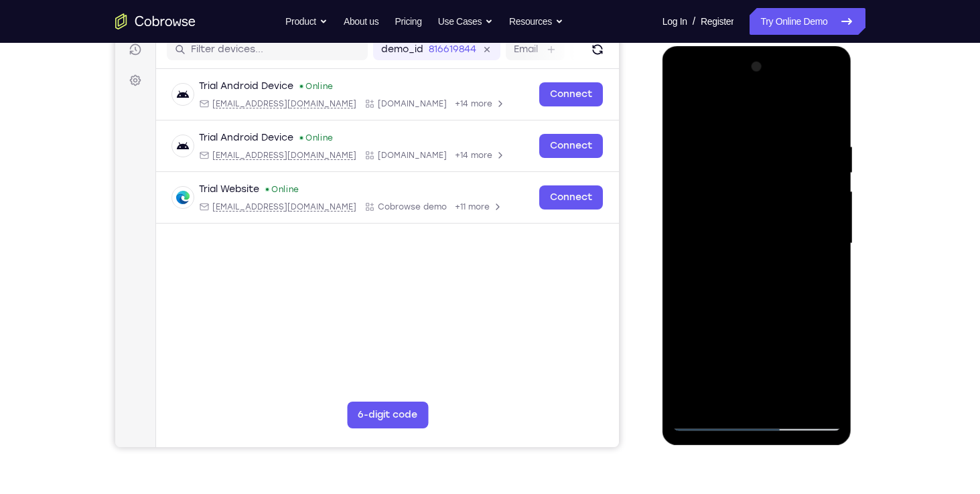
click at [809, 159] on div at bounding box center [757, 243] width 169 height 375
click at [705, 421] on div at bounding box center [757, 243] width 169 height 375
click at [791, 157] on div at bounding box center [757, 243] width 169 height 375
click at [740, 323] on div at bounding box center [757, 243] width 169 height 375
click at [712, 354] on div at bounding box center [757, 243] width 169 height 375
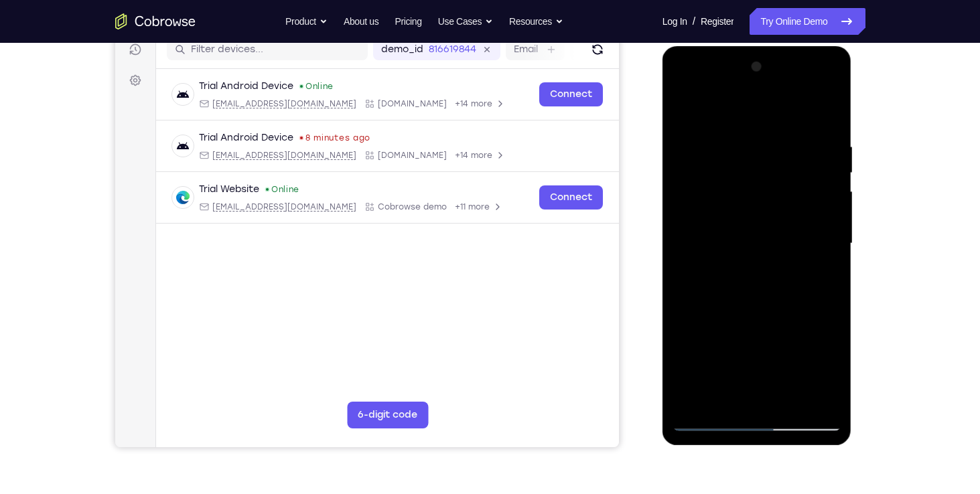
click at [742, 352] on div at bounding box center [757, 243] width 169 height 375
click at [703, 423] on div at bounding box center [757, 243] width 169 height 375
click at [793, 162] on div at bounding box center [757, 243] width 169 height 375
click at [742, 350] on div at bounding box center [757, 243] width 169 height 375
click at [803, 354] on div at bounding box center [757, 243] width 169 height 375
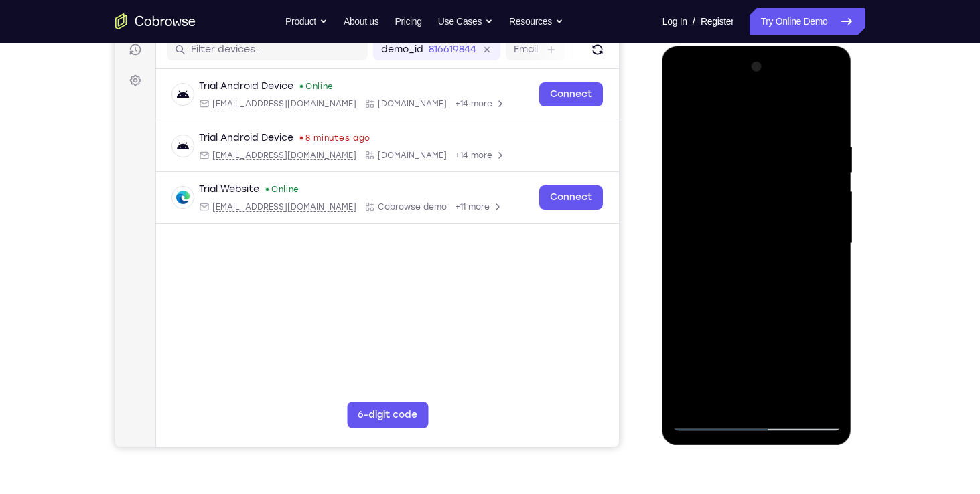
click at [756, 390] on div at bounding box center [757, 243] width 169 height 375
click at [707, 417] on div at bounding box center [757, 243] width 169 height 375
click at [708, 421] on div at bounding box center [757, 243] width 169 height 375
click at [780, 164] on div at bounding box center [757, 243] width 169 height 375
click at [709, 421] on div at bounding box center [757, 243] width 169 height 375
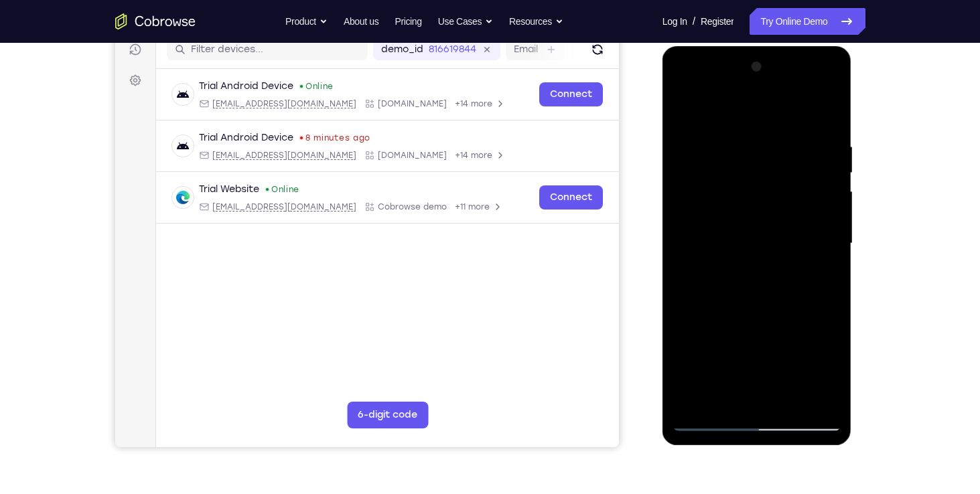
click at [783, 158] on div at bounding box center [757, 243] width 169 height 375
click at [711, 415] on div at bounding box center [757, 243] width 169 height 375
click at [709, 422] on div at bounding box center [757, 243] width 169 height 375
click at [781, 159] on div at bounding box center [757, 243] width 169 height 375
click at [709, 421] on div at bounding box center [757, 243] width 169 height 375
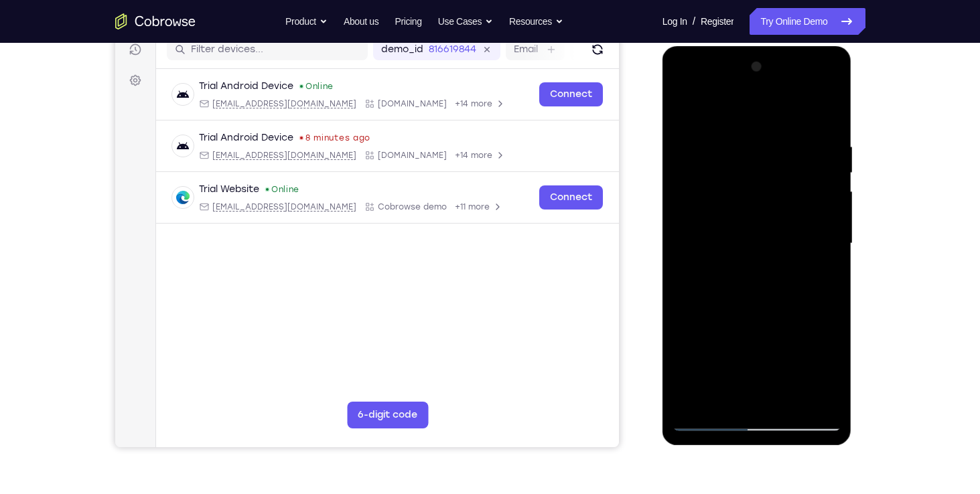
click at [770, 161] on div at bounding box center [757, 243] width 169 height 375
click at [760, 350] on div at bounding box center [757, 243] width 169 height 375
click at [742, 350] on div at bounding box center [757, 243] width 169 height 375
click at [705, 421] on div at bounding box center [757, 243] width 169 height 375
click at [774, 153] on div at bounding box center [757, 243] width 169 height 375
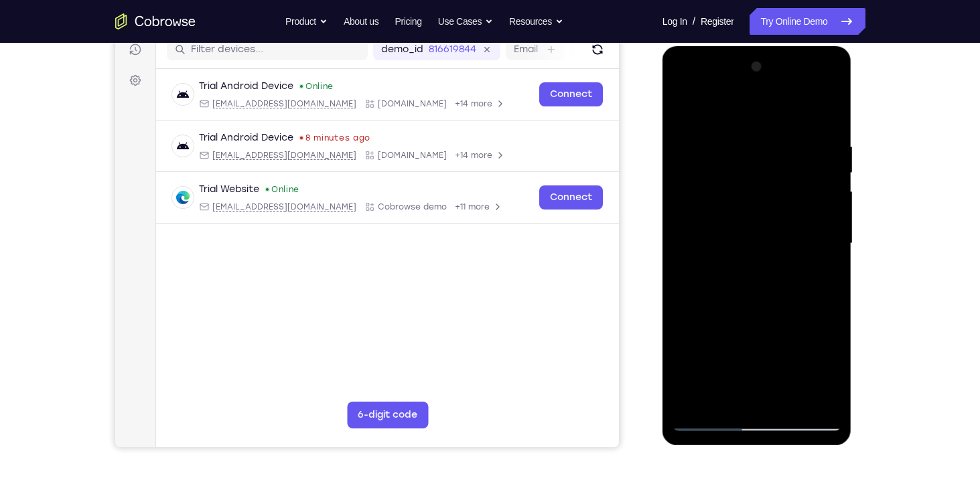
click at [684, 345] on div at bounding box center [757, 243] width 169 height 375
click at [753, 344] on div at bounding box center [757, 243] width 169 height 375
click at [832, 347] on div at bounding box center [757, 243] width 169 height 375
click at [728, 374] on div at bounding box center [757, 243] width 169 height 375
click at [707, 421] on div at bounding box center [757, 243] width 169 height 375
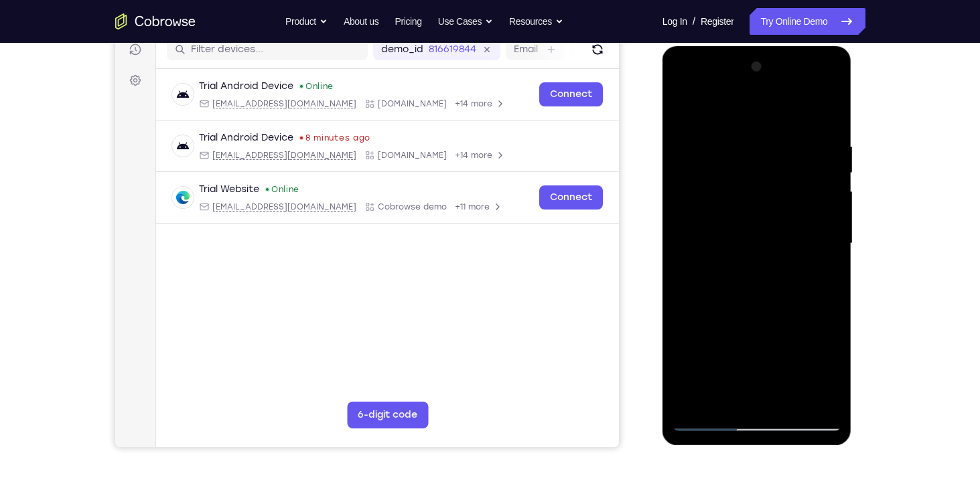
click at [767, 160] on div at bounding box center [757, 243] width 169 height 375
click at [726, 375] on div at bounding box center [757, 243] width 169 height 375
click at [826, 397] on div at bounding box center [757, 243] width 169 height 375
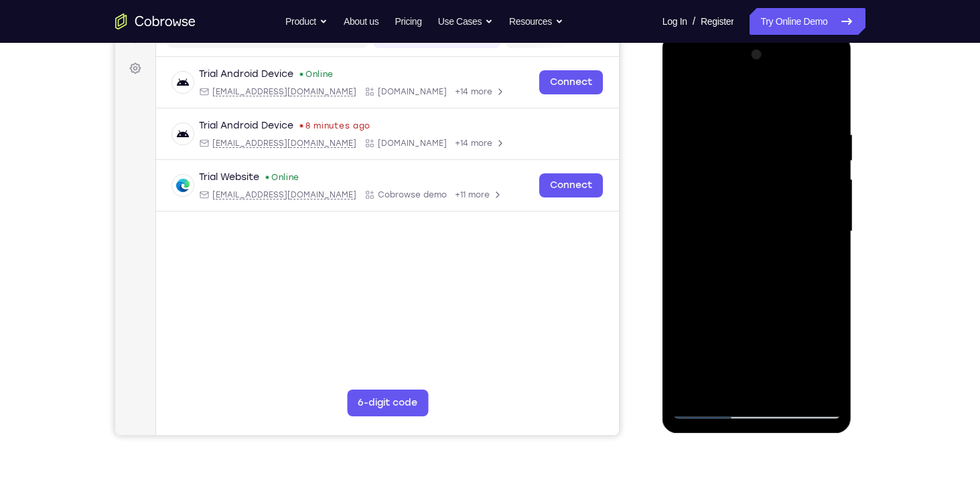
scroll to position [192, 0]
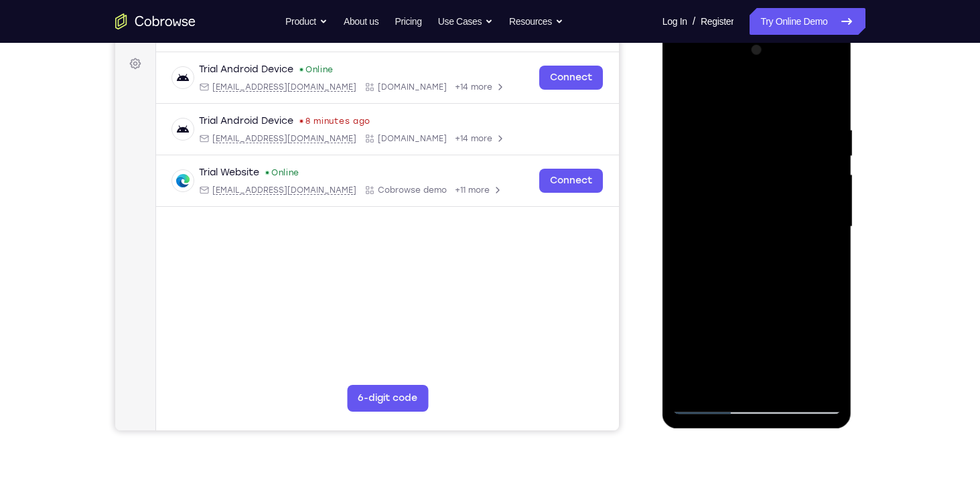
click at [705, 397] on div at bounding box center [757, 227] width 169 height 375
click at [711, 406] on div at bounding box center [757, 227] width 169 height 375
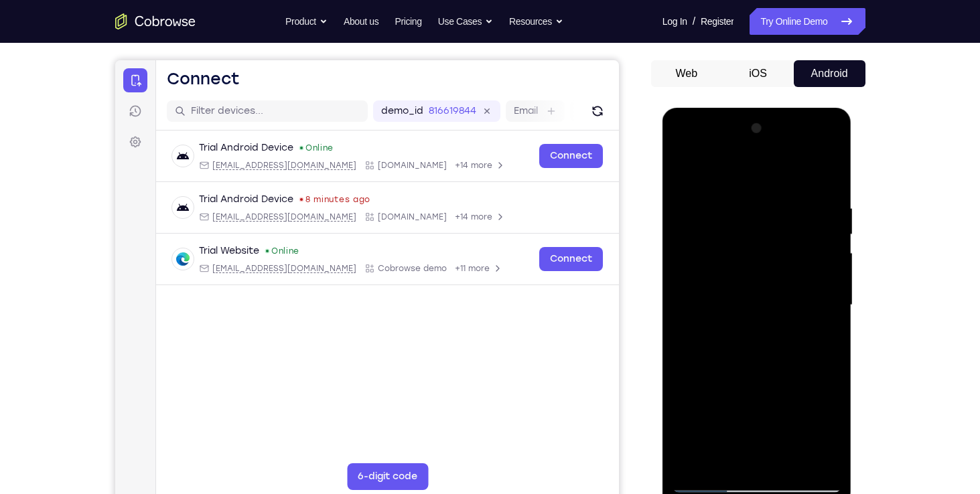
scroll to position [111, 0]
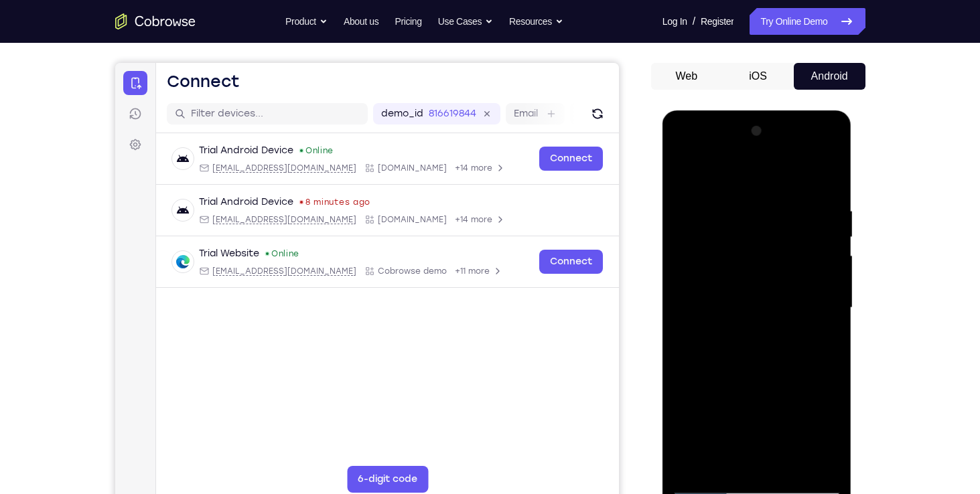
click at [808, 196] on div at bounding box center [757, 308] width 169 height 375
click at [705, 490] on div at bounding box center [757, 308] width 169 height 375
click at [819, 195] on div at bounding box center [757, 308] width 169 height 375
click at [707, 488] on div at bounding box center [757, 308] width 169 height 375
click at [813, 194] on div at bounding box center [757, 308] width 169 height 375
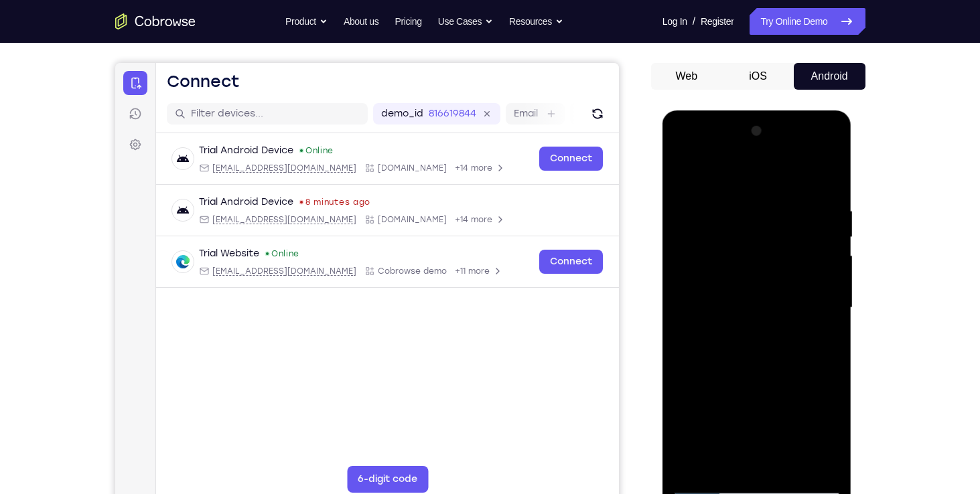
click at [708, 485] on div at bounding box center [757, 308] width 169 height 375
click at [805, 234] on div at bounding box center [757, 308] width 169 height 375
click at [766, 239] on div at bounding box center [757, 308] width 169 height 375
click at [706, 487] on div at bounding box center [757, 308] width 169 height 375
click at [820, 263] on div at bounding box center [757, 308] width 169 height 375
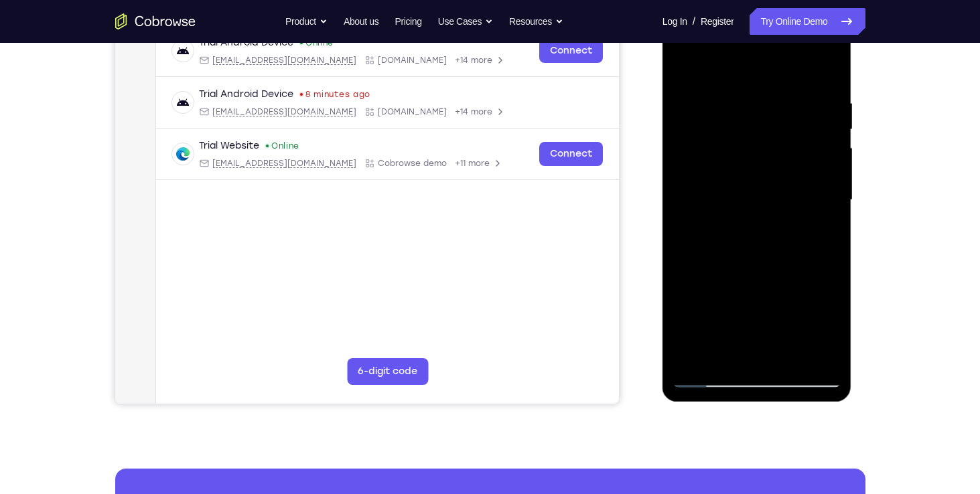
scroll to position [220, 0]
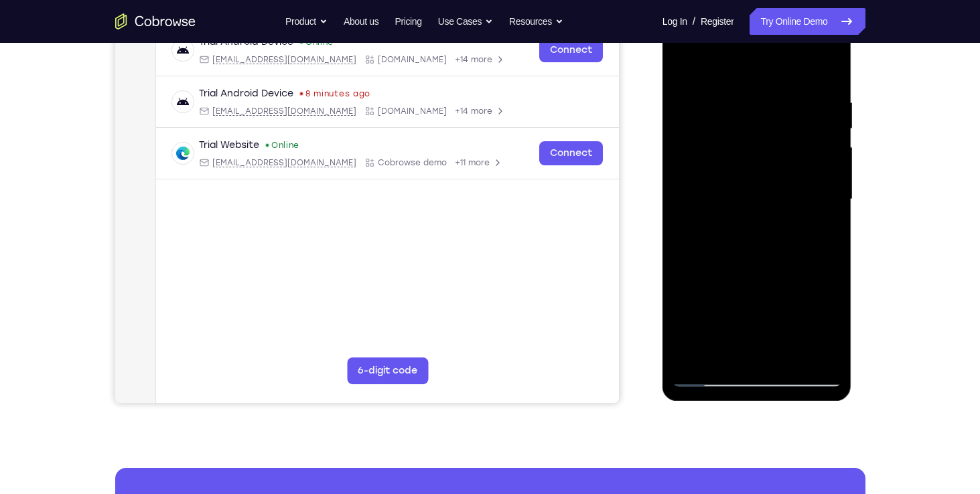
click at [710, 376] on div at bounding box center [757, 199] width 169 height 375
click at [829, 353] on div at bounding box center [757, 199] width 169 height 375
click at [830, 356] on div at bounding box center [757, 199] width 169 height 375
click at [708, 380] on div at bounding box center [757, 199] width 169 height 375
click at [705, 373] on div at bounding box center [757, 199] width 169 height 375
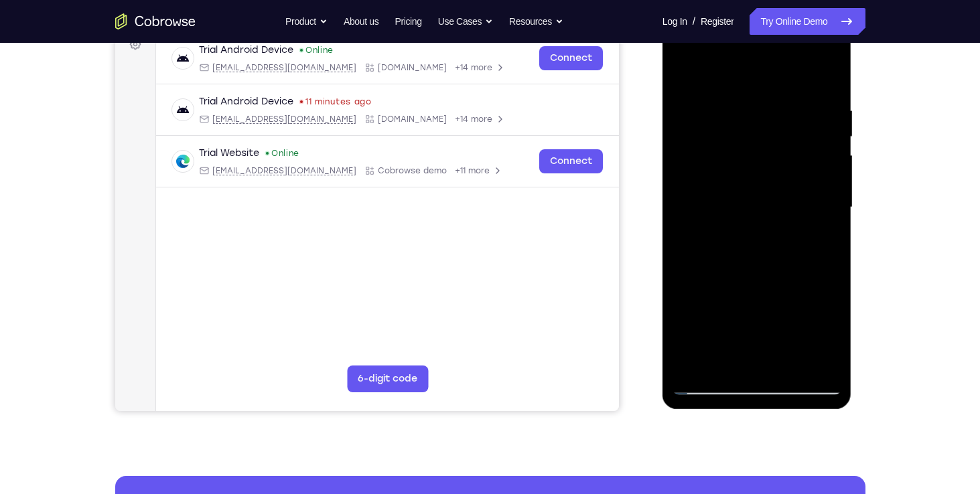
scroll to position [214, 0]
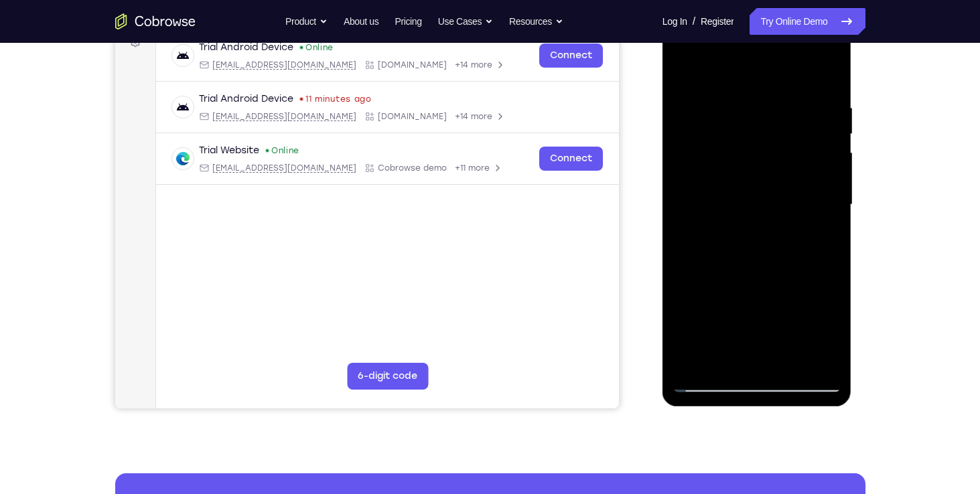
click at [709, 383] on div at bounding box center [757, 204] width 169 height 375
click at [787, 332] on div at bounding box center [757, 204] width 169 height 375
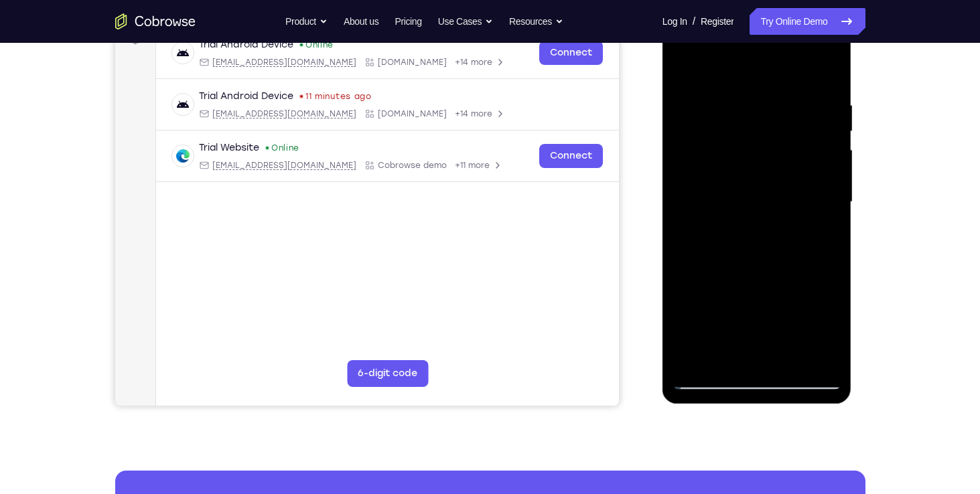
scroll to position [218, 0]
click at [710, 381] on div at bounding box center [757, 201] width 169 height 375
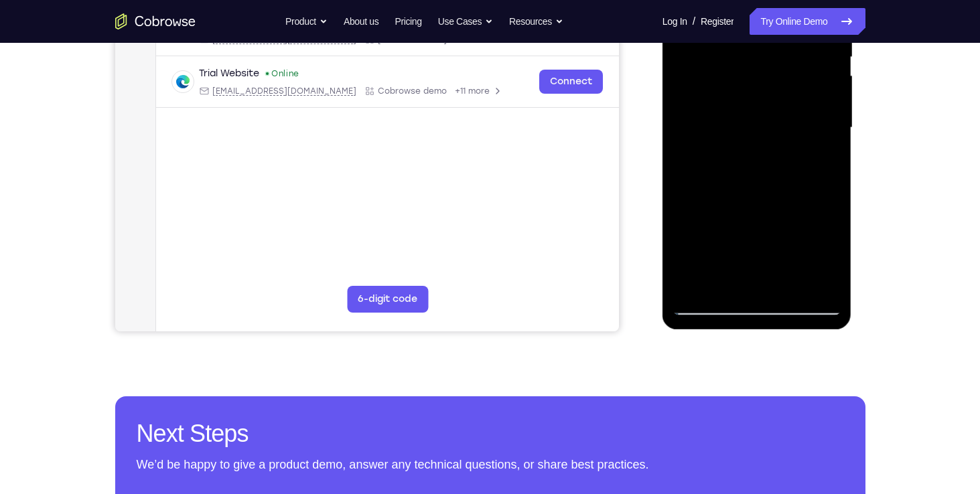
scroll to position [301, 0]
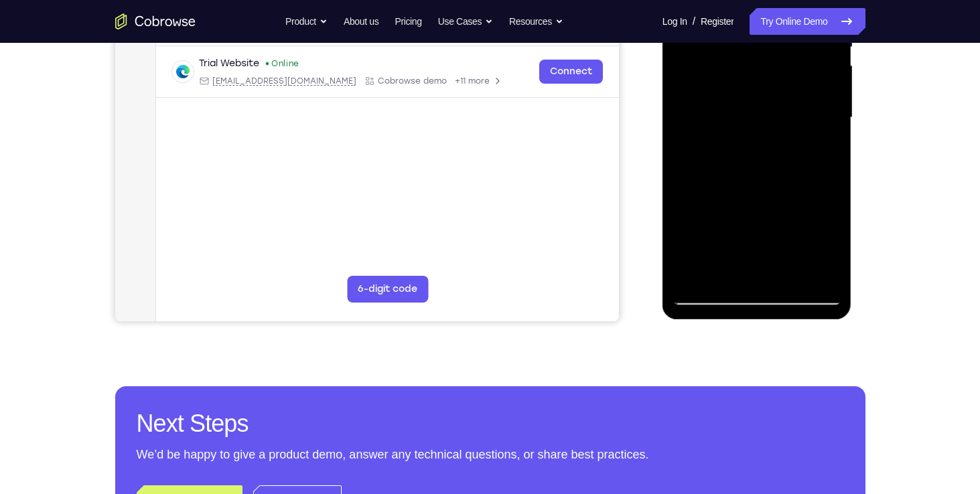
click at [710, 293] on div at bounding box center [757, 117] width 169 height 375
click at [708, 295] on div at bounding box center [757, 117] width 169 height 375
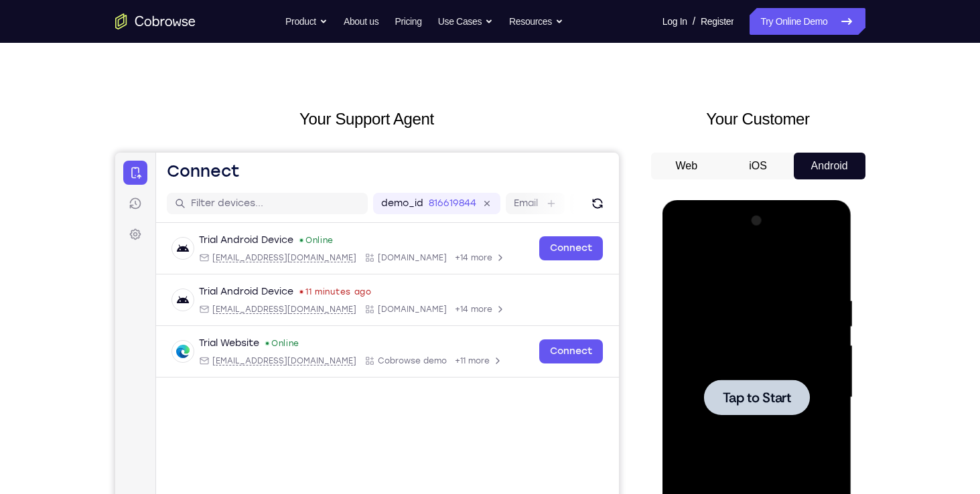
scroll to position [0, 0]
